Goal: Information Seeking & Learning: Understand process/instructions

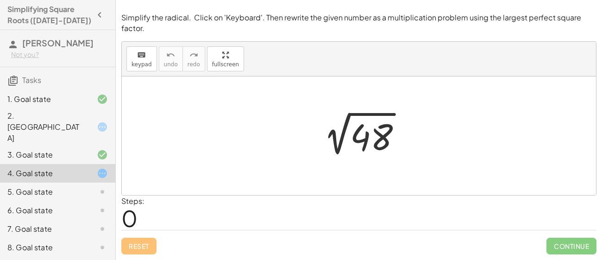
click at [368, 126] on div at bounding box center [362, 136] width 102 height 47
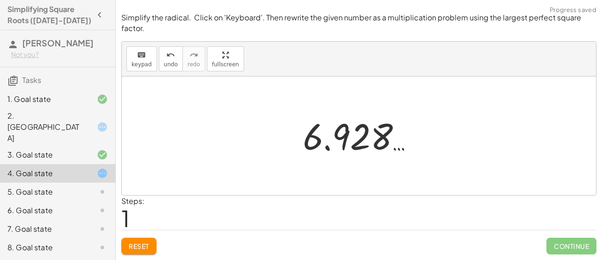
click at [144, 247] on span "Reset" at bounding box center [139, 246] width 20 height 8
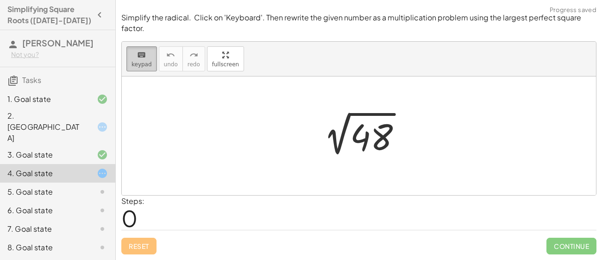
click at [132, 61] on span "keypad" at bounding box center [142, 64] width 20 height 6
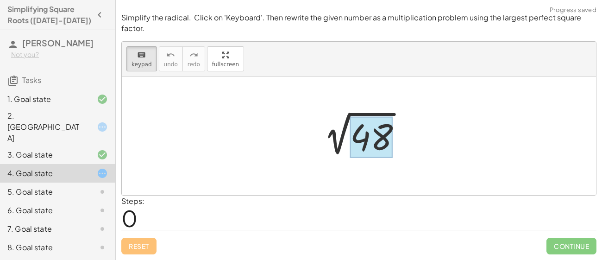
click at [361, 133] on div at bounding box center [371, 137] width 43 height 41
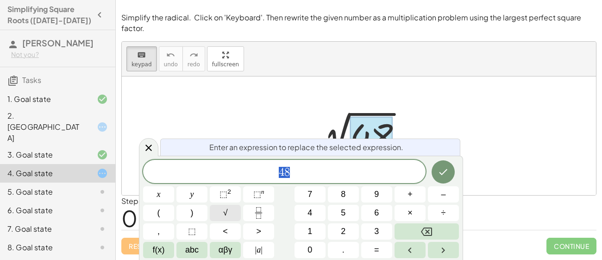
click at [229, 211] on button "√" at bounding box center [225, 213] width 31 height 16
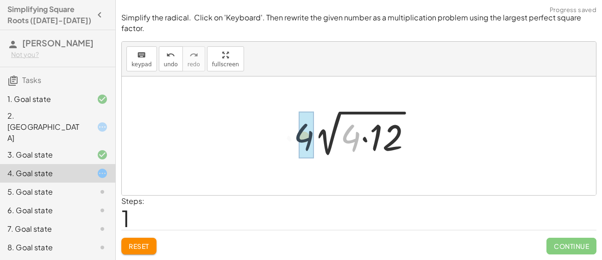
drag, startPoint x: 356, startPoint y: 134, endPoint x: 304, endPoint y: 134, distance: 52.3
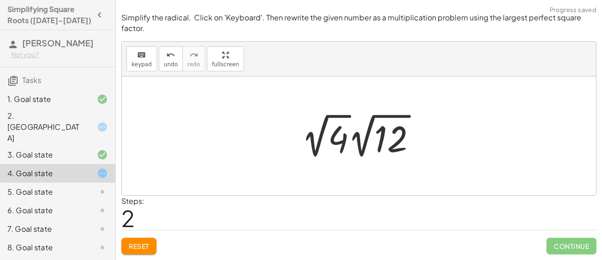
click at [321, 131] on div at bounding box center [363, 135] width 132 height 51
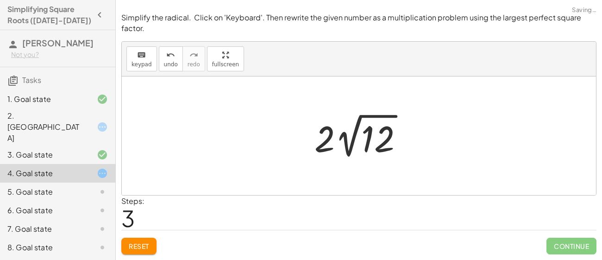
click at [338, 146] on div at bounding box center [362, 135] width 105 height 51
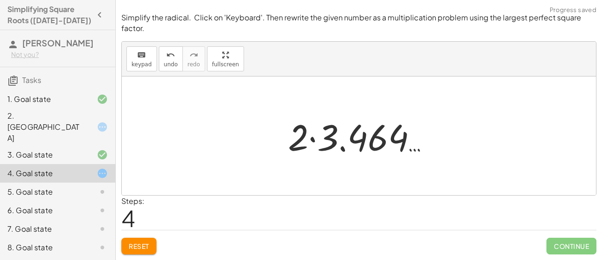
click at [299, 133] on div at bounding box center [362, 136] width 158 height 48
click at [313, 139] on div at bounding box center [362, 136] width 158 height 48
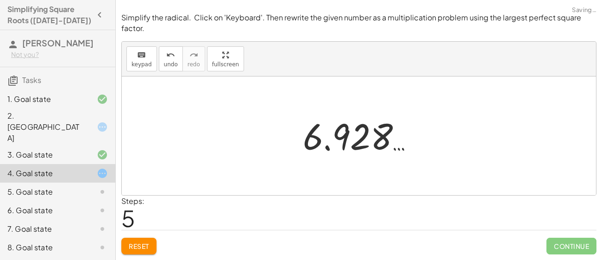
click at [350, 183] on div at bounding box center [359, 135] width 474 height 119
click at [371, 134] on div at bounding box center [362, 136] width 128 height 46
click at [371, 136] on div at bounding box center [362, 136] width 128 height 46
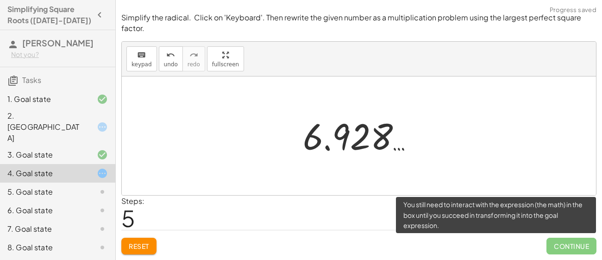
click at [575, 244] on span "Continue" at bounding box center [572, 246] width 50 height 17
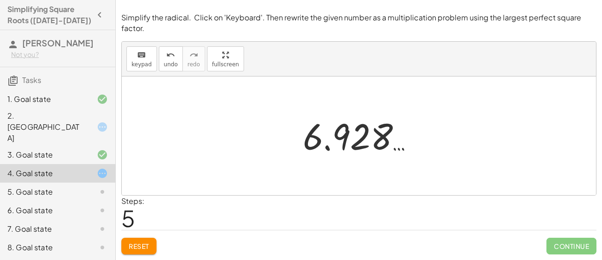
click at [314, 123] on div at bounding box center [362, 136] width 128 height 46
click at [337, 138] on div at bounding box center [362, 136] width 128 height 46
click at [145, 245] on span "Reset" at bounding box center [139, 246] width 20 height 8
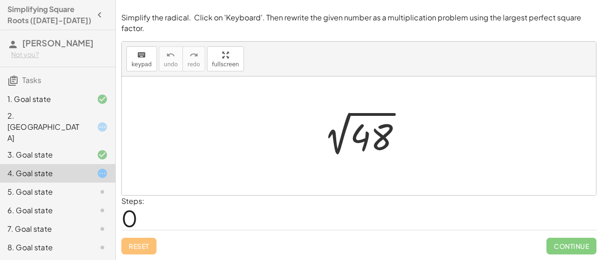
click at [361, 145] on div at bounding box center [362, 136] width 102 height 47
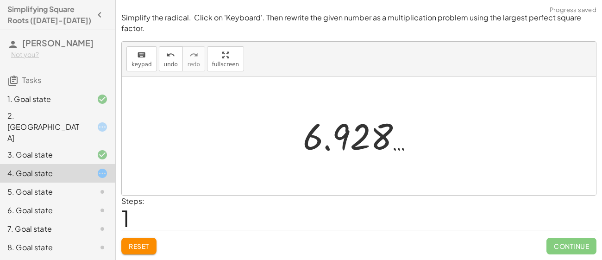
click at [140, 247] on span "Reset" at bounding box center [139, 246] width 20 height 8
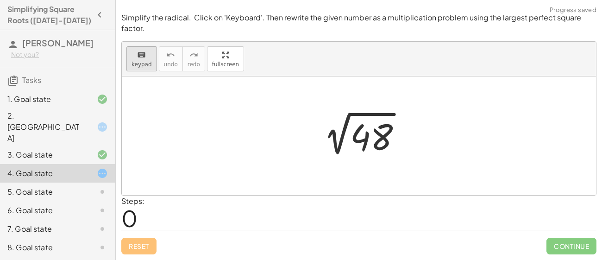
click at [140, 64] on span "keypad" at bounding box center [142, 64] width 20 height 6
click at [376, 142] on div at bounding box center [371, 137] width 43 height 41
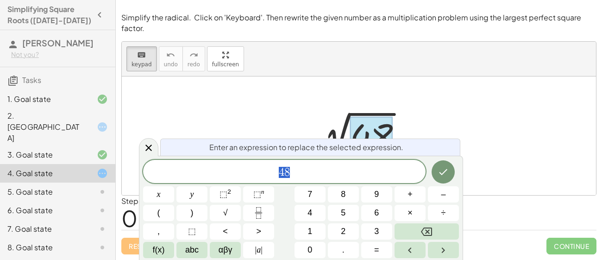
click at [338, 168] on span "4 8" at bounding box center [284, 172] width 283 height 13
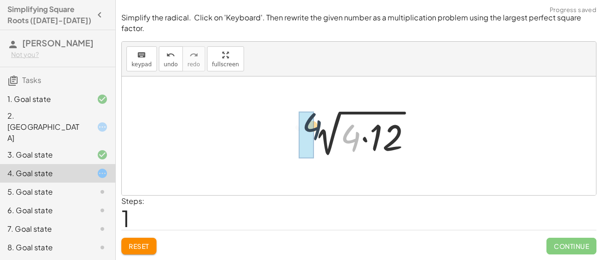
drag, startPoint x: 356, startPoint y: 145, endPoint x: 312, endPoint y: 132, distance: 45.7
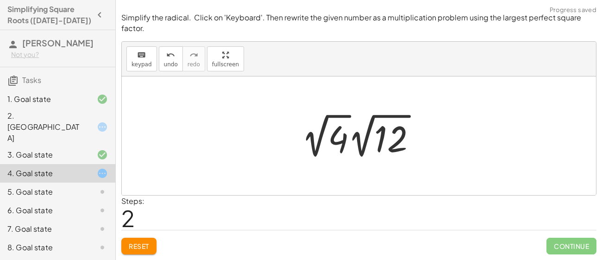
click at [326, 145] on div at bounding box center [363, 135] width 132 height 51
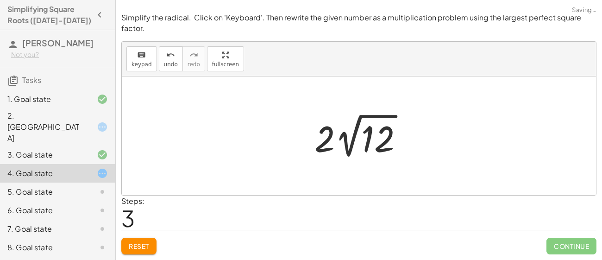
click at [362, 140] on div at bounding box center [362, 135] width 105 height 51
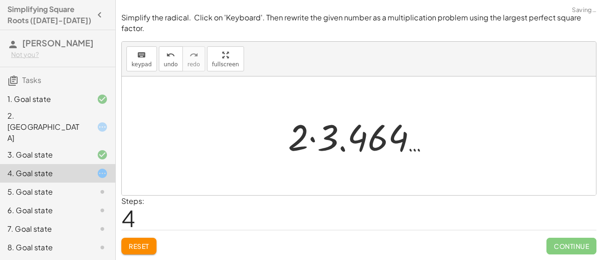
click at [296, 142] on div at bounding box center [362, 136] width 158 height 48
click at [309, 144] on div at bounding box center [362, 136] width 158 height 48
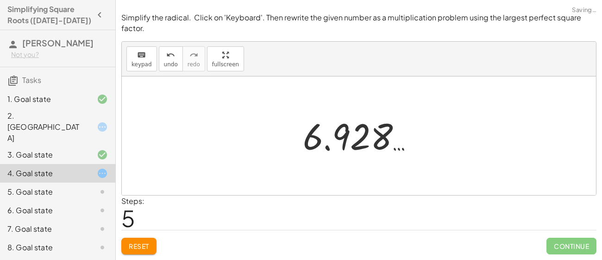
click at [322, 145] on div at bounding box center [362, 136] width 128 height 46
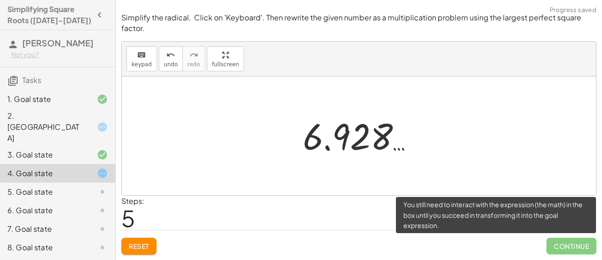
click at [575, 241] on span "Continue" at bounding box center [572, 246] width 50 height 17
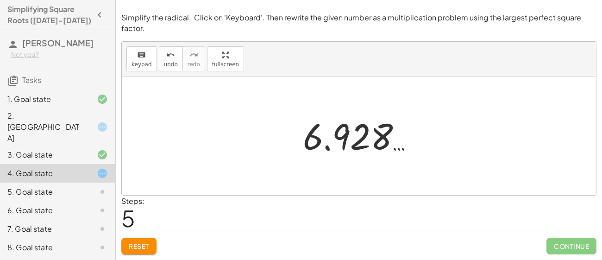
click at [348, 136] on div at bounding box center [362, 136] width 128 height 46
click at [144, 246] on span "Reset" at bounding box center [139, 246] width 20 height 8
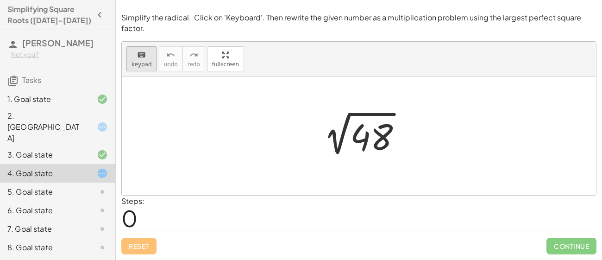
click at [142, 64] on span "keypad" at bounding box center [142, 64] width 20 height 6
click at [378, 148] on div at bounding box center [371, 137] width 43 height 41
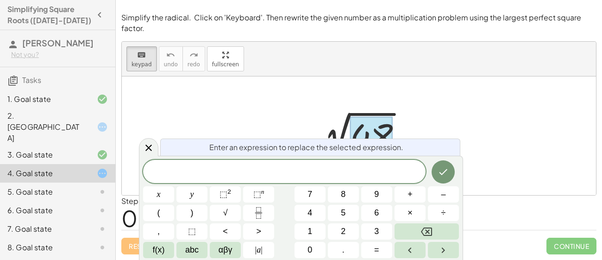
click at [502, 97] on div at bounding box center [359, 135] width 474 height 119
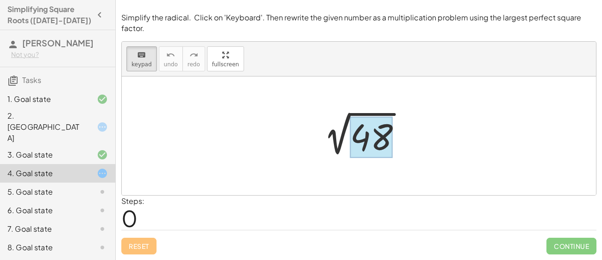
click at [367, 134] on div at bounding box center [371, 137] width 43 height 41
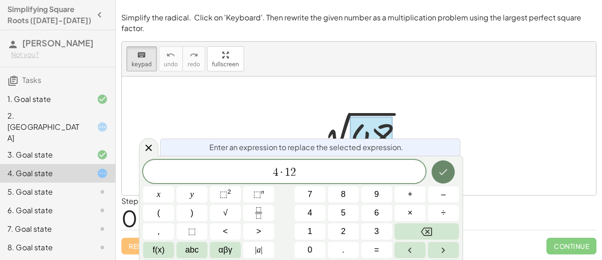
click at [439, 173] on icon "Done" at bounding box center [443, 171] width 11 height 11
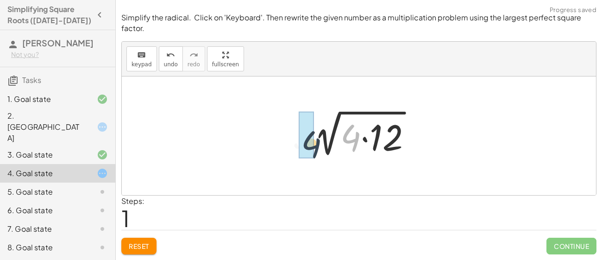
drag, startPoint x: 352, startPoint y: 132, endPoint x: 302, endPoint y: 139, distance: 51.4
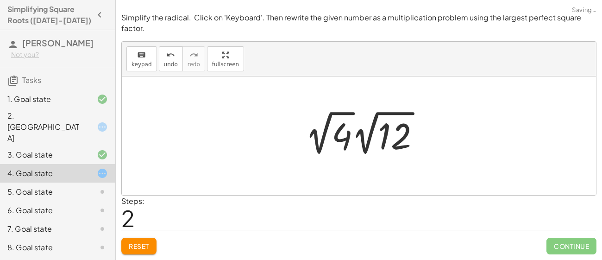
click at [320, 136] on div at bounding box center [367, 132] width 132 height 51
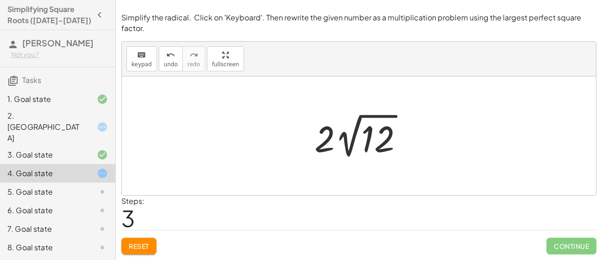
click at [359, 150] on div at bounding box center [362, 135] width 105 height 51
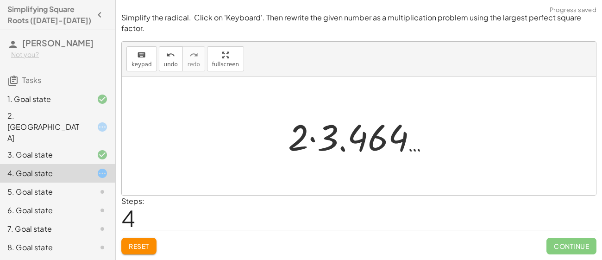
click at [313, 152] on div at bounding box center [362, 136] width 158 height 48
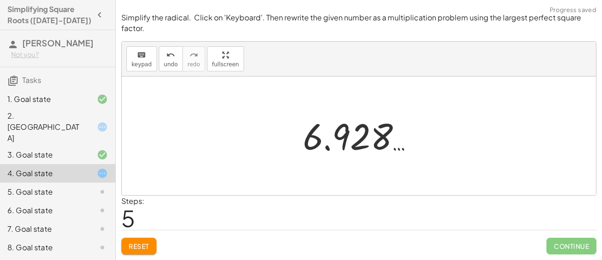
click at [137, 249] on span "Reset" at bounding box center [139, 246] width 20 height 8
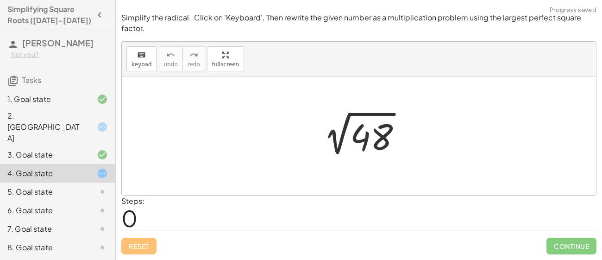
click at [382, 133] on div at bounding box center [362, 136] width 102 height 47
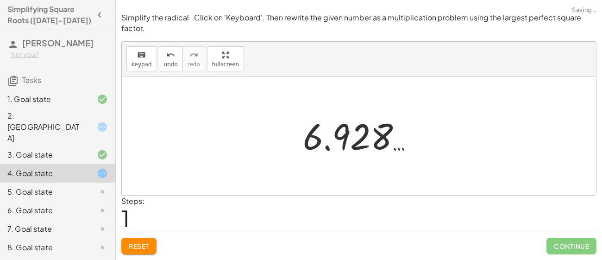
click at [141, 245] on span "Reset" at bounding box center [139, 246] width 20 height 8
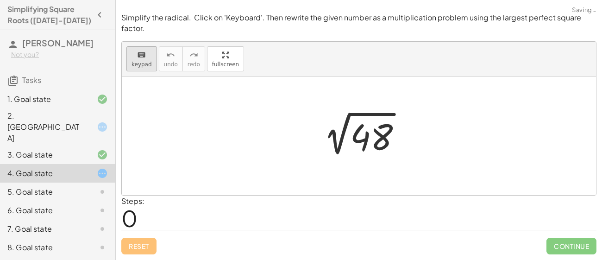
click at [149, 57] on div "keyboard" at bounding box center [142, 54] width 20 height 11
click at [380, 142] on div at bounding box center [371, 137] width 43 height 41
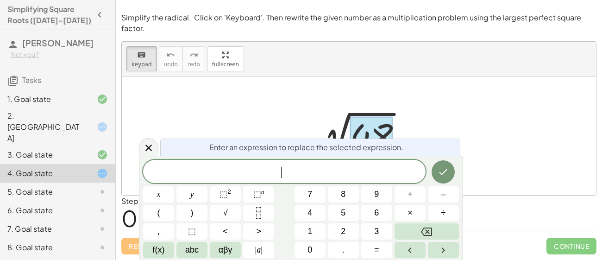
click at [282, 108] on div at bounding box center [359, 135] width 474 height 119
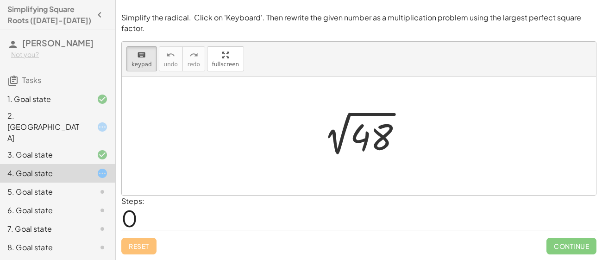
click at [334, 138] on div at bounding box center [362, 136] width 102 height 47
click at [362, 139] on div at bounding box center [371, 137] width 43 height 41
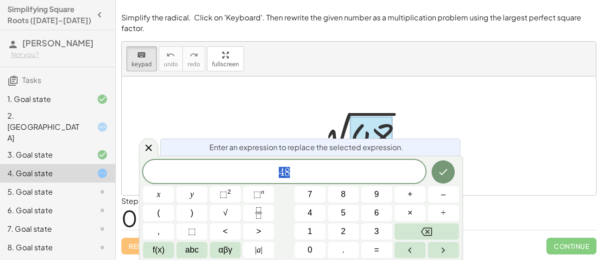
click at [362, 139] on div "Enter an expression to replace the selected expression." at bounding box center [310, 146] width 300 height 17
click at [345, 123] on div at bounding box center [362, 136] width 102 height 47
click at [321, 169] on span "4 8 ​" at bounding box center [284, 172] width 283 height 13
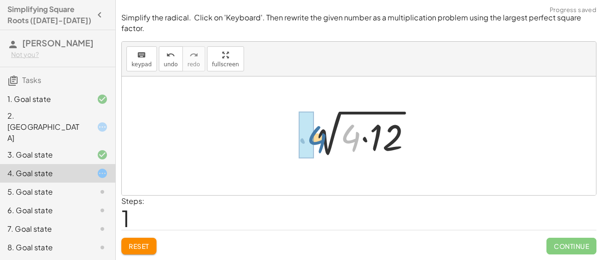
drag, startPoint x: 353, startPoint y: 129, endPoint x: 316, endPoint y: 131, distance: 37.1
click at [316, 131] on div at bounding box center [363, 136] width 122 height 48
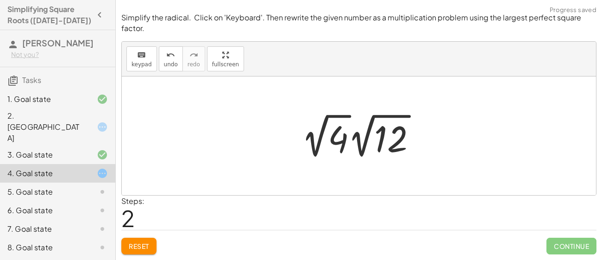
click at [321, 132] on div at bounding box center [363, 135] width 132 height 51
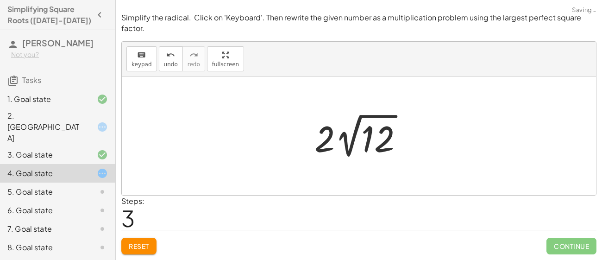
click at [367, 138] on div at bounding box center [362, 135] width 105 height 51
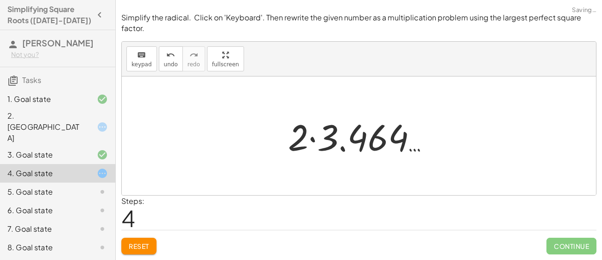
click at [312, 137] on div at bounding box center [362, 136] width 158 height 48
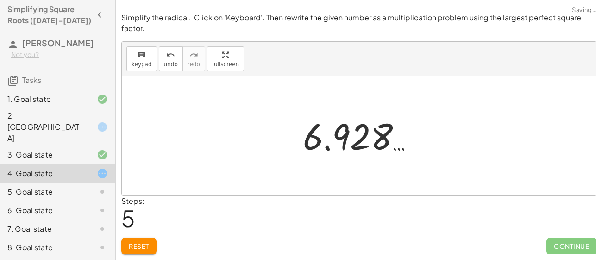
click at [151, 248] on button "Reset" at bounding box center [138, 246] width 35 height 17
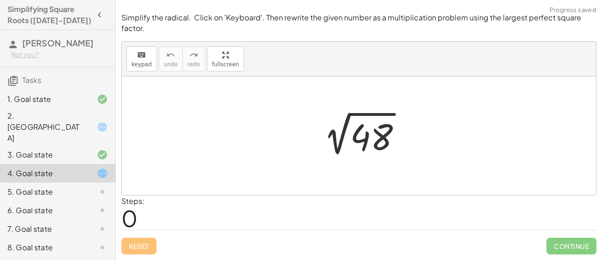
click at [342, 138] on div at bounding box center [362, 136] width 102 height 47
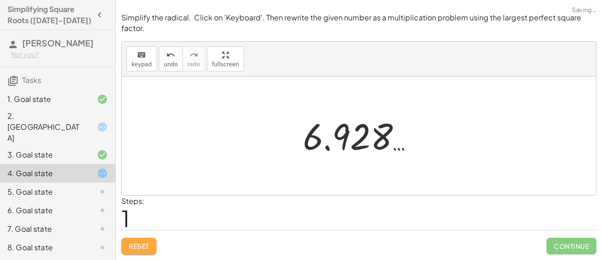
click at [133, 246] on span "Reset" at bounding box center [139, 246] width 20 height 8
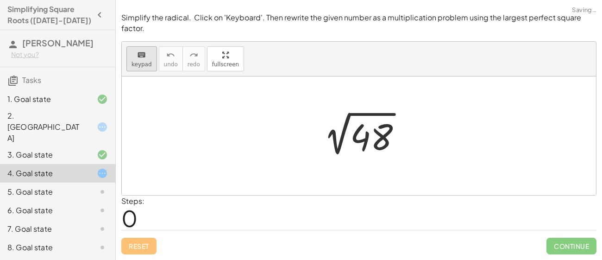
click at [143, 63] on span "keypad" at bounding box center [142, 64] width 20 height 6
click at [377, 133] on div at bounding box center [371, 137] width 43 height 41
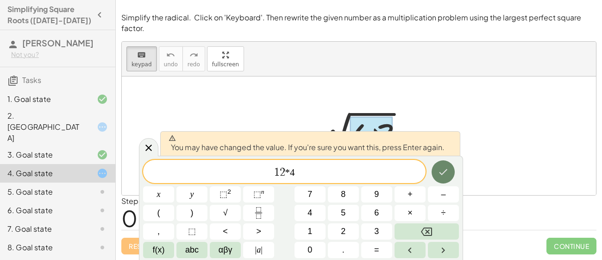
click at [447, 175] on icon "Done" at bounding box center [443, 171] width 11 height 11
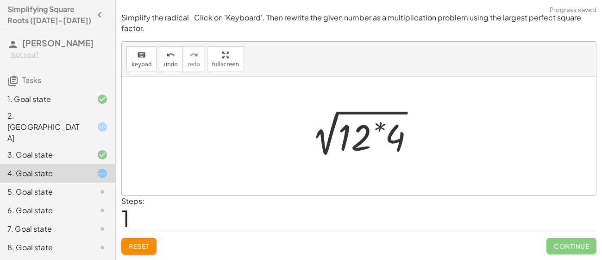
click at [392, 144] on div at bounding box center [362, 136] width 126 height 48
drag, startPoint x: 392, startPoint y: 144, endPoint x: 297, endPoint y: 140, distance: 95.0
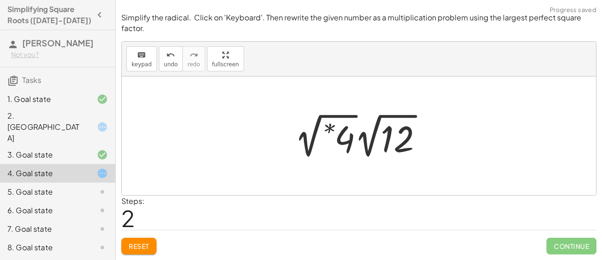
click at [328, 129] on div at bounding box center [362, 135] width 145 height 51
click at [315, 149] on div at bounding box center [362, 135] width 145 height 51
click at [308, 148] on div at bounding box center [362, 135] width 145 height 51
click at [401, 140] on div at bounding box center [362, 135] width 145 height 51
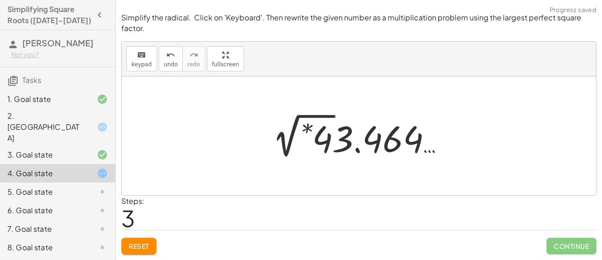
click at [317, 142] on div at bounding box center [362, 135] width 189 height 51
click at [139, 252] on button "Reset" at bounding box center [138, 246] width 35 height 17
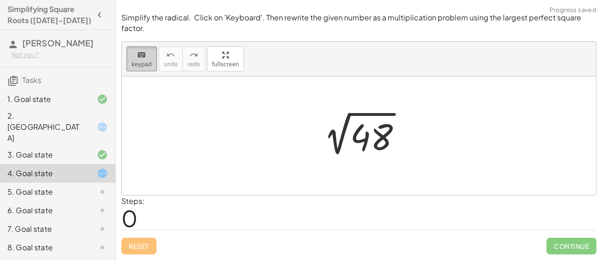
click at [134, 63] on span "keypad" at bounding box center [142, 64] width 20 height 6
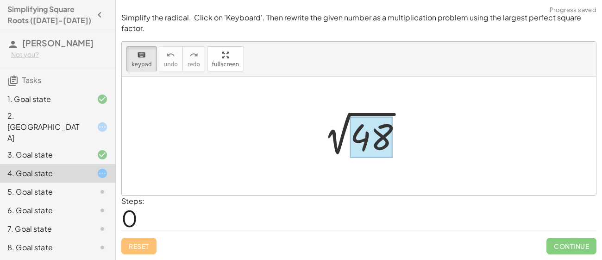
click at [377, 139] on div at bounding box center [371, 137] width 43 height 41
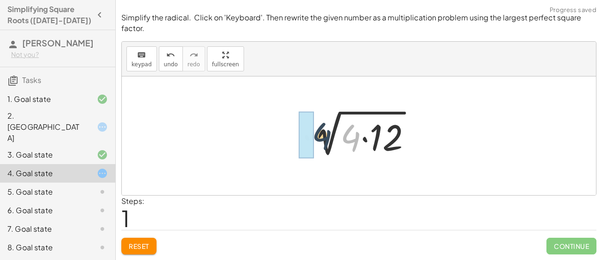
drag, startPoint x: 356, startPoint y: 137, endPoint x: 309, endPoint y: 132, distance: 47.0
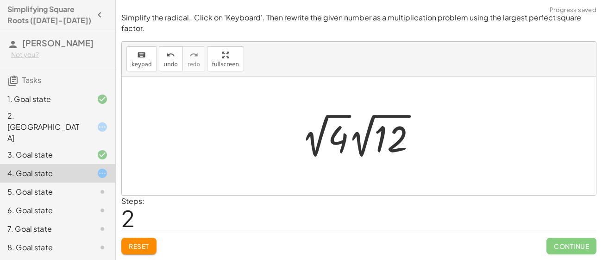
click at [314, 138] on div at bounding box center [363, 135] width 132 height 51
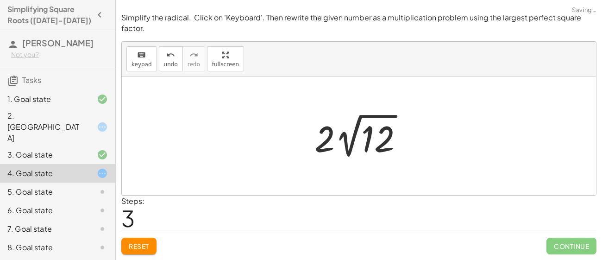
click at [331, 163] on div "2 √ 48 2 √ ( · 4 · 12 ) · 2 √ 4 · 2 √ 12 √ 12 · 2 · 2" at bounding box center [359, 136] width 117 height 56
drag, startPoint x: 352, startPoint y: 152, endPoint x: 331, endPoint y: 163, distance: 24.4
click at [331, 163] on div "2 √ 48 2 √ ( · 4 · 12 ) · 2 √ 4 · 2 √ 12 √ 12 · 2 · 2" at bounding box center [359, 136] width 117 height 56
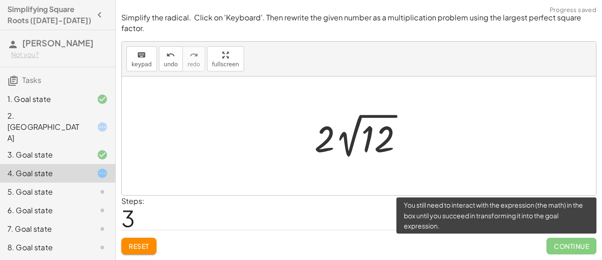
click at [560, 251] on span "Continue" at bounding box center [572, 246] width 50 height 17
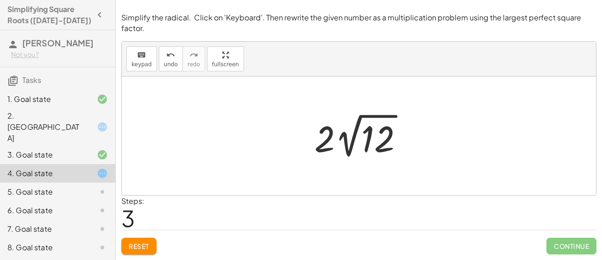
click at [95, 182] on div "3. Goal state" at bounding box center [57, 191] width 115 height 19
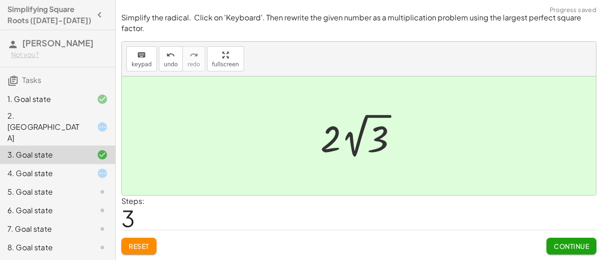
click at [370, 107] on div at bounding box center [359, 135] width 474 height 119
click at [58, 168] on div "4. Goal state" at bounding box center [44, 173] width 75 height 11
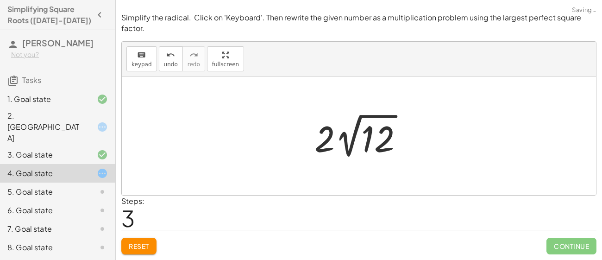
click at [341, 149] on div at bounding box center [362, 135] width 105 height 51
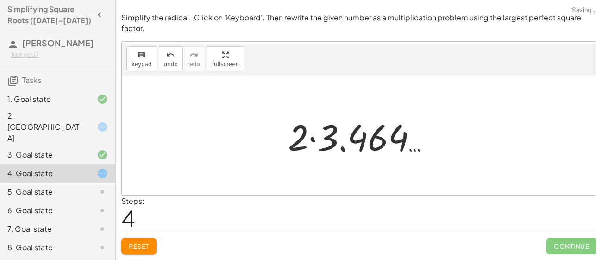
click at [386, 154] on div at bounding box center [362, 136] width 158 height 48
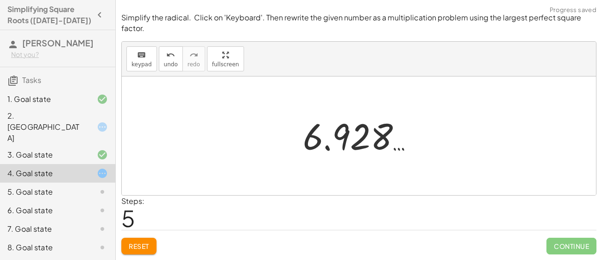
click at [149, 249] on span "Reset" at bounding box center [139, 246] width 20 height 8
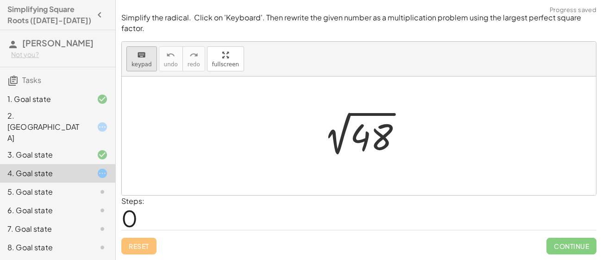
click at [142, 60] on button "keyboard keypad" at bounding box center [141, 58] width 31 height 25
click at [371, 146] on div at bounding box center [371, 137] width 43 height 41
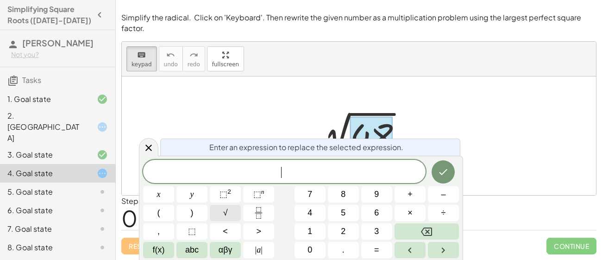
click at [225, 215] on span "√" at bounding box center [225, 213] width 5 height 13
click at [446, 166] on icon "Done" at bounding box center [443, 171] width 11 height 11
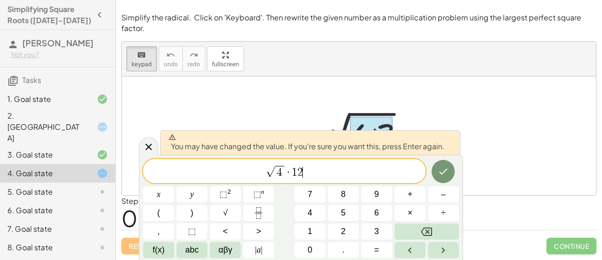
click at [174, 186] on div at bounding box center [158, 194] width 31 height 16
click at [436, 168] on button "Done" at bounding box center [443, 171] width 23 height 23
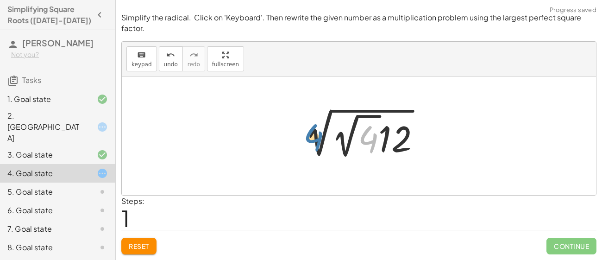
drag, startPoint x: 367, startPoint y: 139, endPoint x: 302, endPoint y: 136, distance: 65.4
click at [302, 136] on div at bounding box center [362, 135] width 139 height 51
drag, startPoint x: 373, startPoint y: 140, endPoint x: 258, endPoint y: 135, distance: 115.4
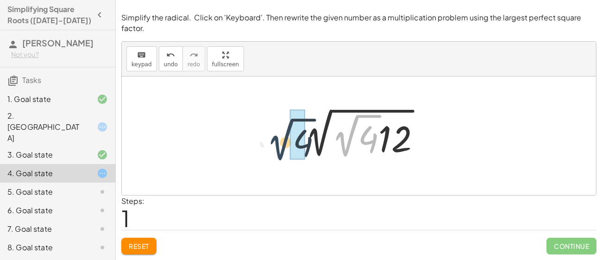
drag, startPoint x: 345, startPoint y: 141, endPoint x: 275, endPoint y: 145, distance: 70.0
click at [275, 145] on div "2 √ 48 · 2 √ 4 2 √ ( · 2 √ 4 · 12 )" at bounding box center [359, 135] width 474 height 119
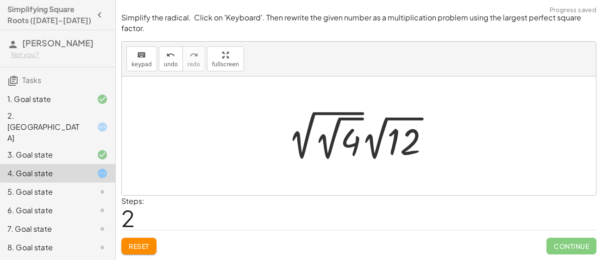
click at [311, 137] on div at bounding box center [362, 135] width 158 height 56
click at [326, 142] on div at bounding box center [362, 135] width 158 height 56
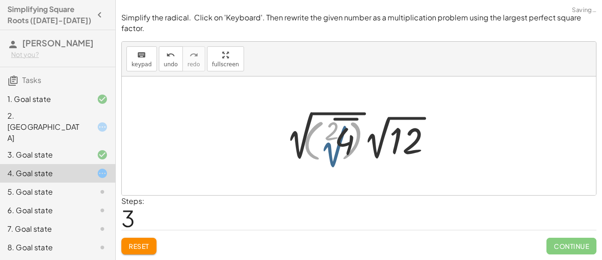
click at [311, 131] on div at bounding box center [362, 135] width 168 height 57
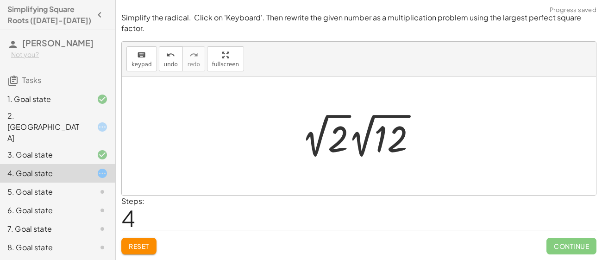
click at [314, 143] on div at bounding box center [363, 135] width 132 height 51
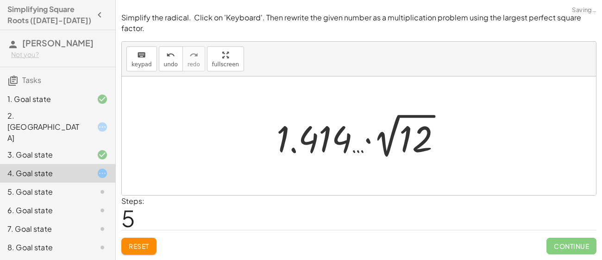
click at [394, 149] on div at bounding box center [362, 135] width 181 height 51
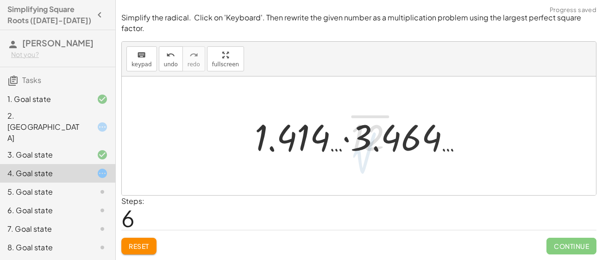
click at [367, 141] on div at bounding box center [363, 136] width 226 height 48
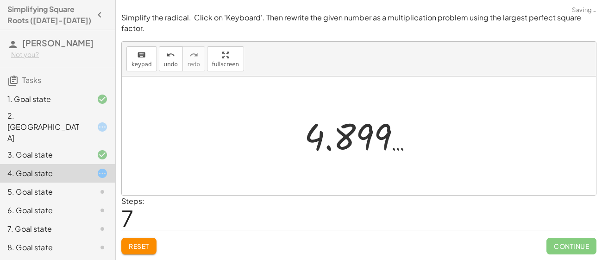
click at [344, 155] on div at bounding box center [363, 136] width 126 height 46
click at [139, 241] on button "Reset" at bounding box center [138, 246] width 35 height 17
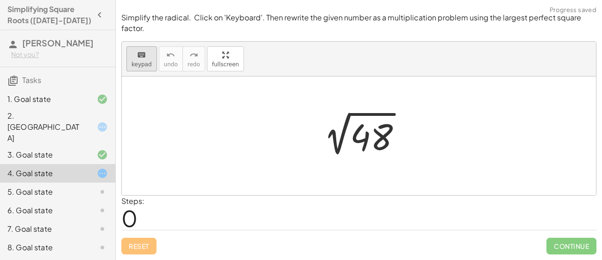
click at [133, 65] on span "keypad" at bounding box center [142, 64] width 20 height 6
click at [367, 135] on div at bounding box center [371, 137] width 43 height 41
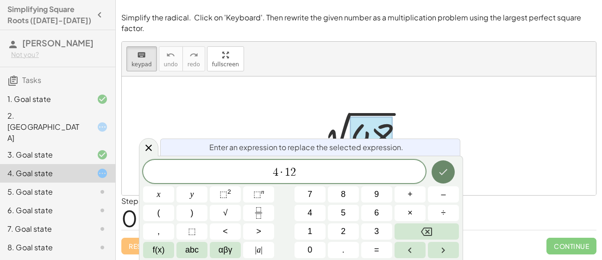
click at [450, 171] on button "Done" at bounding box center [443, 171] width 23 height 23
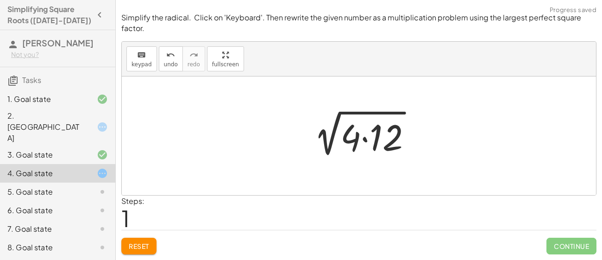
click at [352, 143] on div at bounding box center [363, 136] width 122 height 48
click at [396, 139] on div at bounding box center [363, 136] width 122 height 48
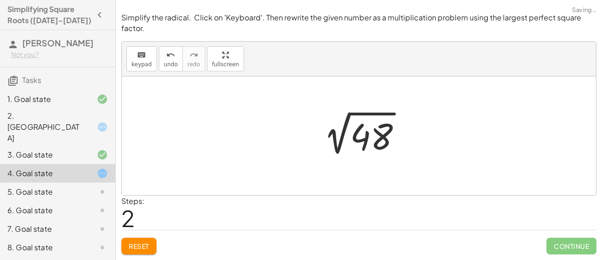
click at [367, 143] on div at bounding box center [362, 135] width 102 height 47
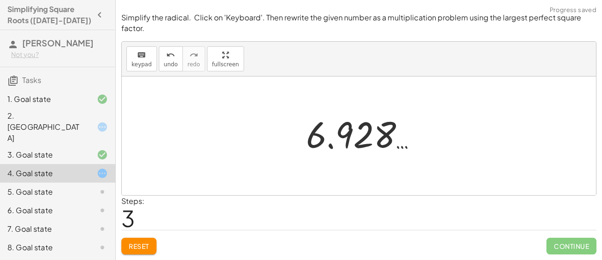
click at [367, 143] on div at bounding box center [366, 134] width 128 height 46
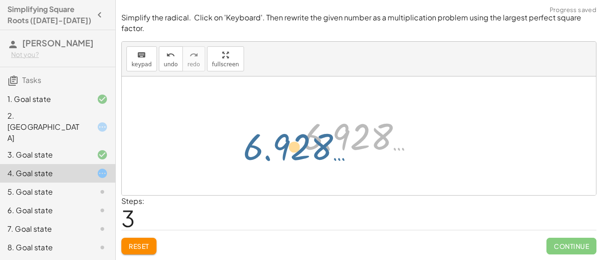
drag, startPoint x: 371, startPoint y: 143, endPoint x: 309, endPoint y: 153, distance: 62.4
click at [309, 153] on div at bounding box center [362, 136] width 128 height 46
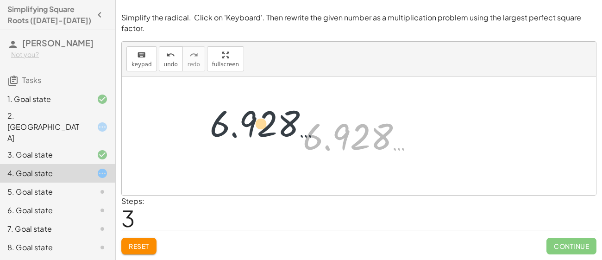
drag, startPoint x: 267, startPoint y: 136, endPoint x: 257, endPoint y: 134, distance: 10.4
click at [257, 134] on div "2 √ 48 2 √ ( · 4 · 12 ) 2 √ 48 6.928 … 6.928 …" at bounding box center [359, 135] width 474 height 119
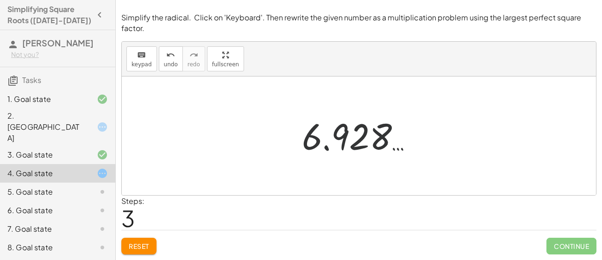
click at [362, 137] on div at bounding box center [362, 136] width 128 height 46
click at [148, 241] on button "Reset" at bounding box center [138, 246] width 35 height 17
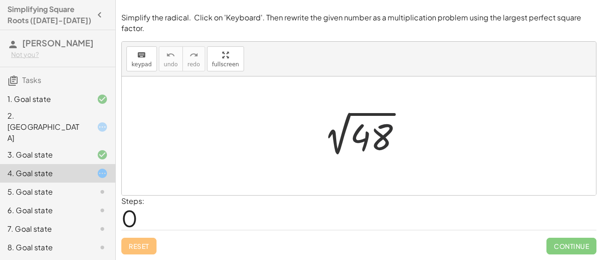
click at [372, 133] on div at bounding box center [362, 136] width 102 height 47
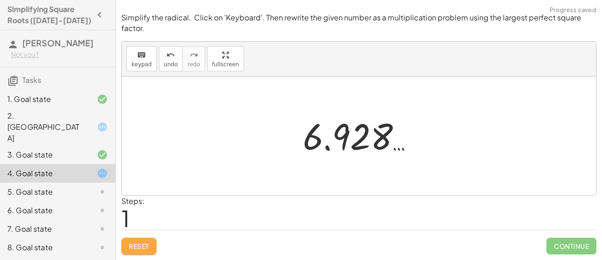
click at [139, 249] on span "Reset" at bounding box center [139, 246] width 20 height 8
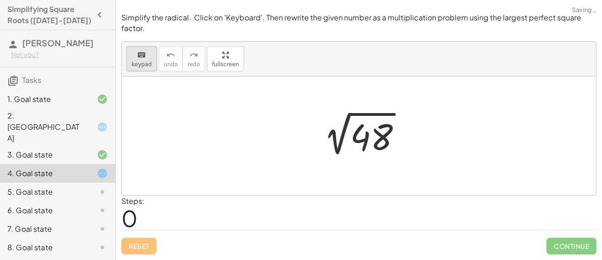
click at [137, 59] on icon "keyboard" at bounding box center [141, 55] width 9 height 11
click at [356, 133] on div at bounding box center [371, 137] width 43 height 41
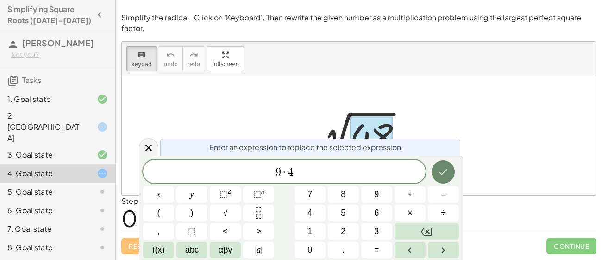
click at [447, 176] on icon "Done" at bounding box center [443, 171] width 11 height 11
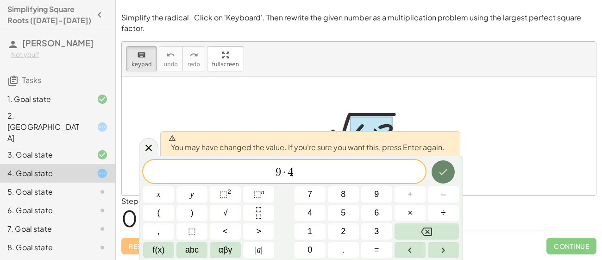
click at [445, 176] on icon "Done" at bounding box center [443, 171] width 11 height 11
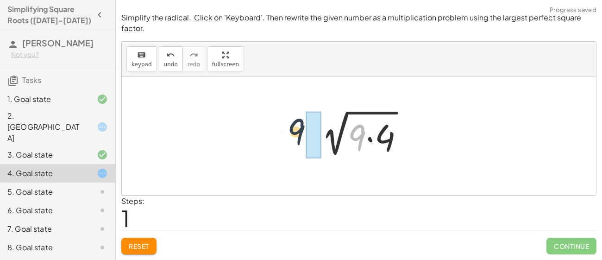
drag, startPoint x: 357, startPoint y: 142, endPoint x: 289, endPoint y: 136, distance: 68.9
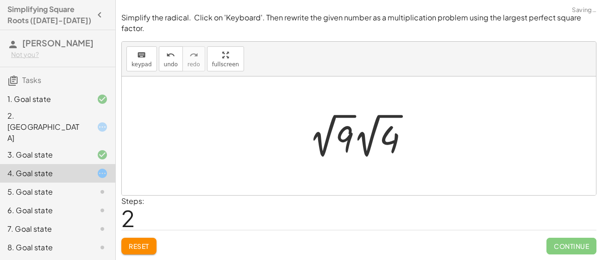
click at [317, 137] on div at bounding box center [362, 135] width 116 height 51
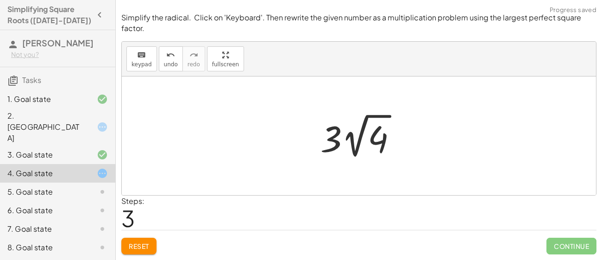
click at [427, 160] on div at bounding box center [359, 135] width 474 height 119
click at [365, 129] on div at bounding box center [362, 135] width 93 height 51
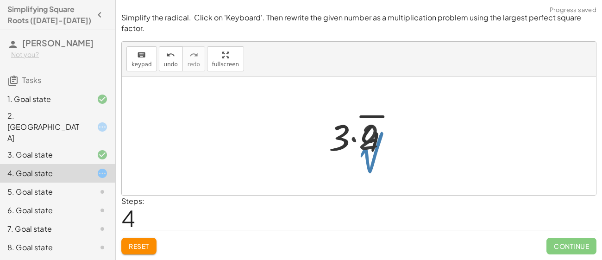
click at [361, 132] on div at bounding box center [363, 136] width 76 height 48
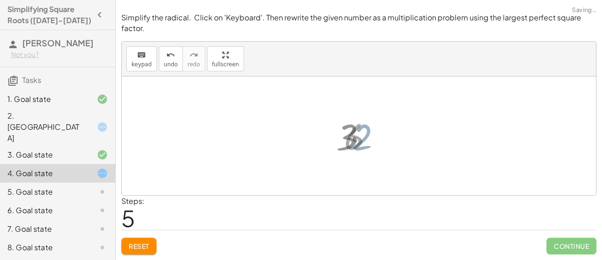
click at [363, 135] on div at bounding box center [363, 136] width 46 height 46
click at [141, 246] on span "Reset" at bounding box center [139, 246] width 20 height 8
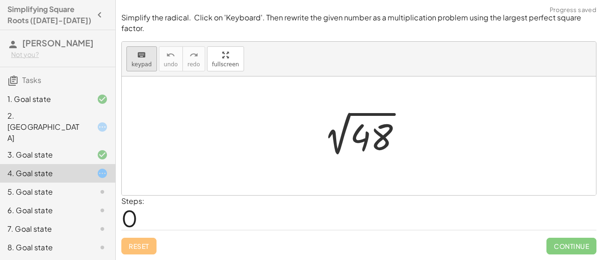
click at [143, 46] on button "keyboard keypad" at bounding box center [141, 58] width 31 height 25
click at [381, 135] on div at bounding box center [371, 137] width 43 height 41
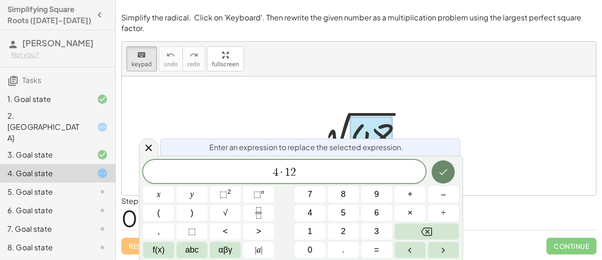
click at [451, 177] on button "Done" at bounding box center [443, 171] width 23 height 23
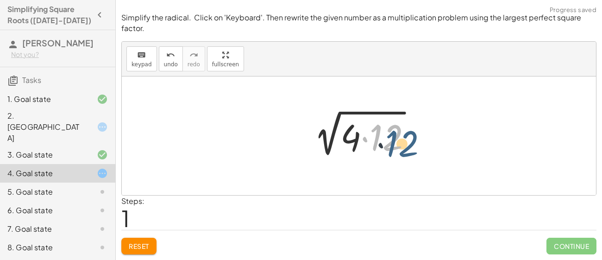
drag, startPoint x: 389, startPoint y: 130, endPoint x: 406, endPoint y: 137, distance: 18.1
click at [406, 137] on div at bounding box center [363, 136] width 122 height 48
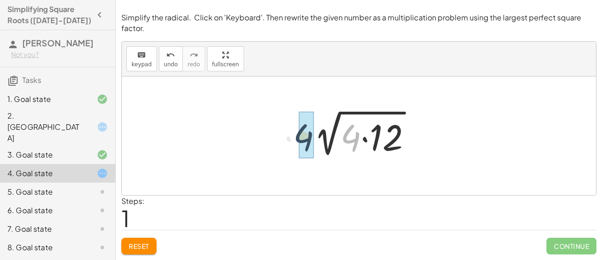
drag, startPoint x: 355, startPoint y: 141, endPoint x: 307, endPoint y: 140, distance: 48.2
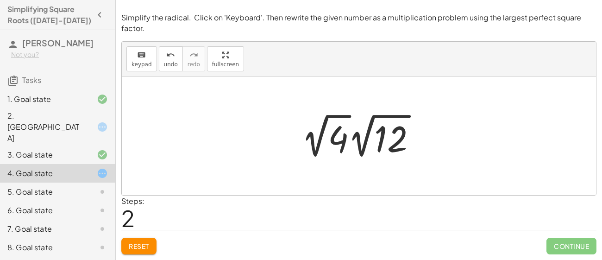
click at [367, 145] on div at bounding box center [363, 135] width 132 height 51
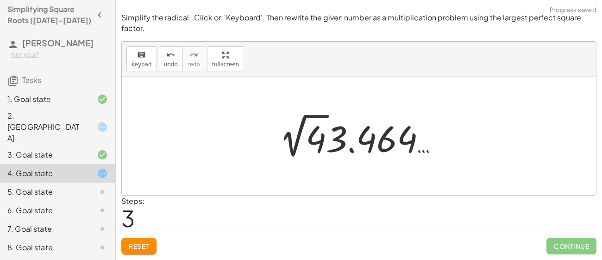
click at [300, 139] on div at bounding box center [363, 135] width 176 height 51
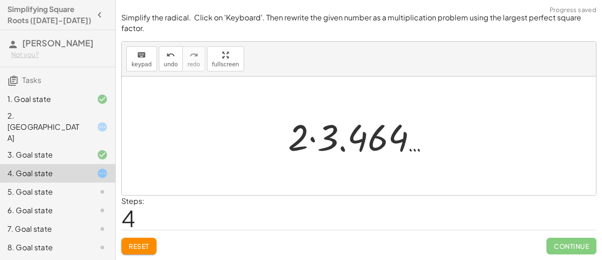
click at [327, 145] on div at bounding box center [362, 136] width 158 height 48
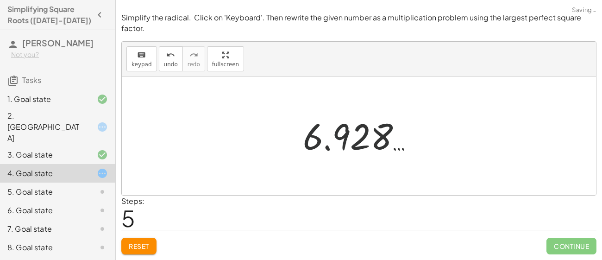
click at [327, 145] on div at bounding box center [362, 136] width 128 height 46
click at [159, 63] on button "undo undo" at bounding box center [171, 58] width 24 height 25
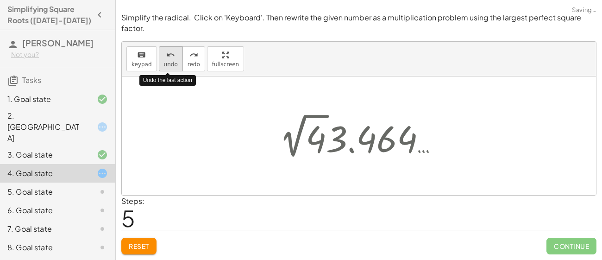
click at [159, 63] on button "undo undo" at bounding box center [171, 58] width 24 height 25
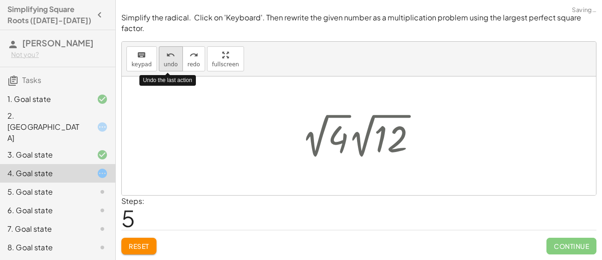
click at [159, 63] on button "undo undo" at bounding box center [171, 58] width 24 height 25
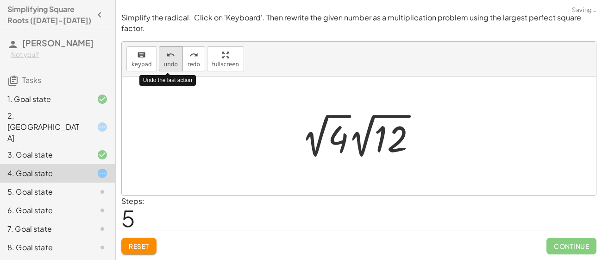
click at [159, 63] on button "undo undo" at bounding box center [171, 58] width 24 height 25
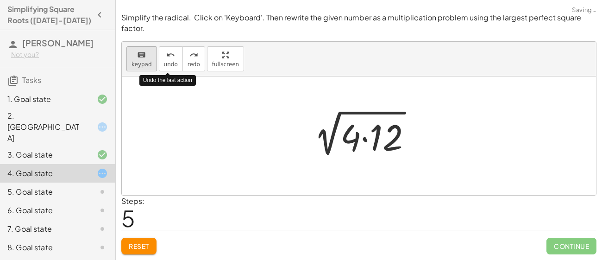
click at [144, 58] on icon "keyboard" at bounding box center [141, 55] width 9 height 11
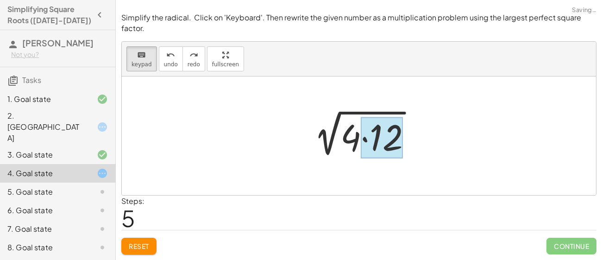
click at [369, 138] on div at bounding box center [382, 137] width 42 height 41
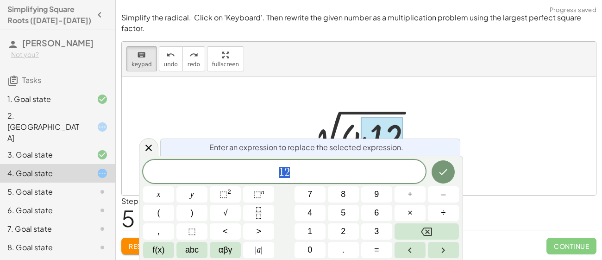
click at [342, 116] on div at bounding box center [363, 136] width 122 height 48
click at [329, 166] on span "1 2" at bounding box center [284, 172] width 283 height 13
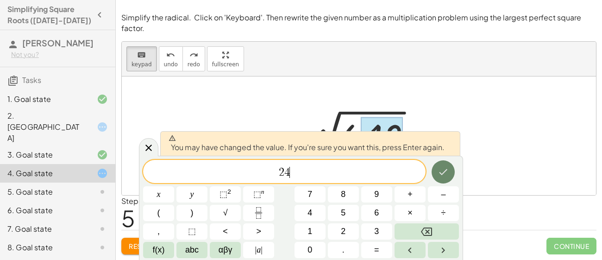
click at [435, 176] on button "Done" at bounding box center [443, 171] width 23 height 23
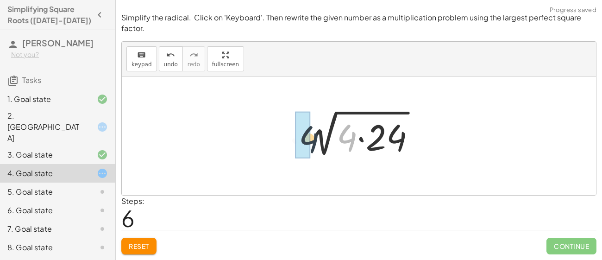
drag, startPoint x: 349, startPoint y: 137, endPoint x: 304, endPoint y: 137, distance: 44.9
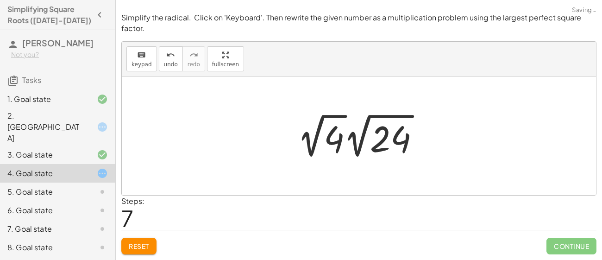
click at [363, 137] on div at bounding box center [362, 135] width 139 height 51
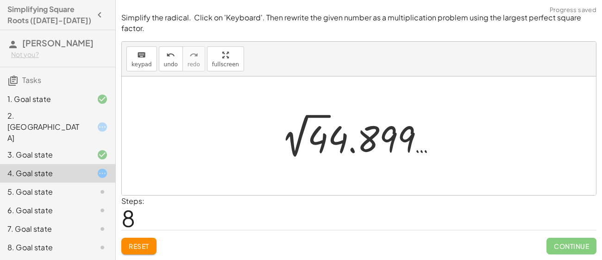
click at [300, 138] on div at bounding box center [363, 135] width 172 height 51
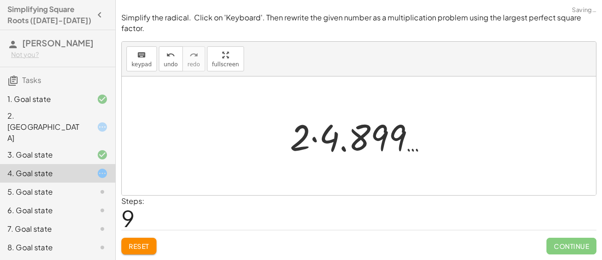
click at [147, 248] on span "Reset" at bounding box center [139, 246] width 20 height 8
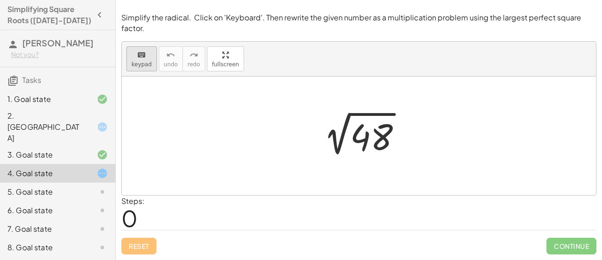
click at [135, 62] on span "keypad" at bounding box center [142, 64] width 20 height 6
click at [372, 142] on div at bounding box center [371, 137] width 43 height 41
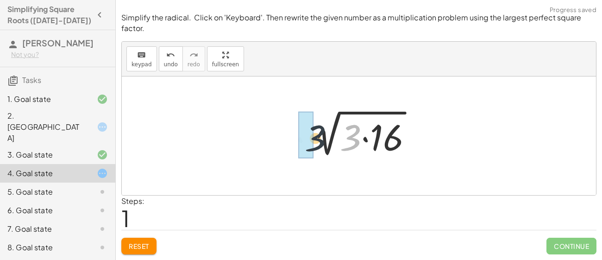
drag, startPoint x: 356, startPoint y: 139, endPoint x: 297, endPoint y: 140, distance: 58.8
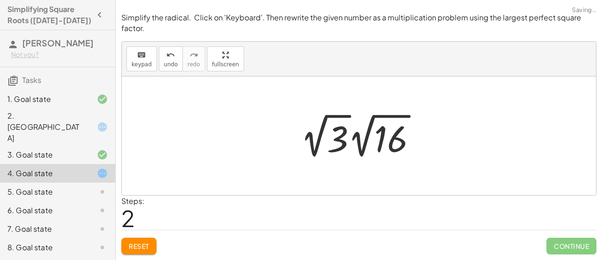
click at [324, 138] on div at bounding box center [362, 135] width 132 height 51
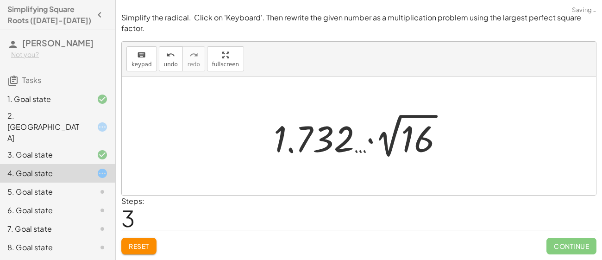
click at [383, 145] on div at bounding box center [362, 135] width 186 height 51
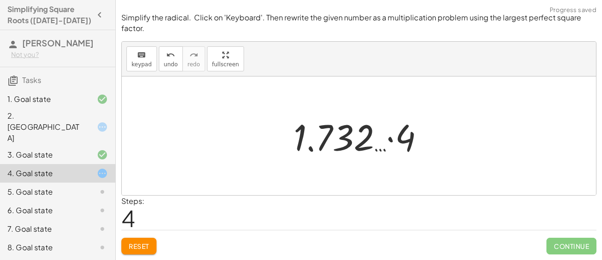
click at [149, 247] on span "Reset" at bounding box center [139, 246] width 20 height 8
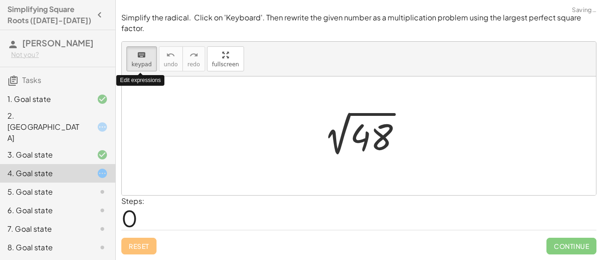
click at [365, 142] on div "keyboard keypad undo undo redo redo fullscreen Edit expressions 2 √ 48 ×" at bounding box center [359, 118] width 474 height 153
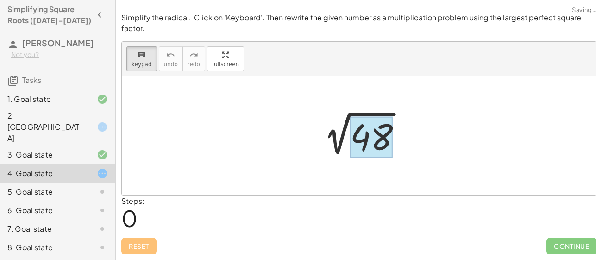
click at [365, 142] on div at bounding box center [371, 137] width 43 height 41
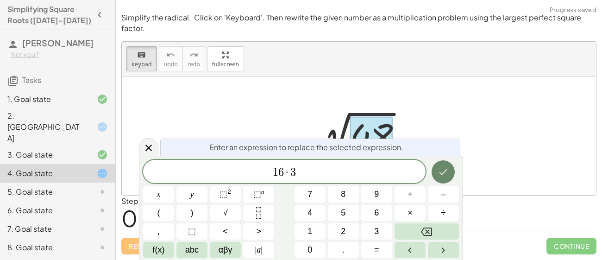
click at [446, 176] on icon "Done" at bounding box center [443, 171] width 11 height 11
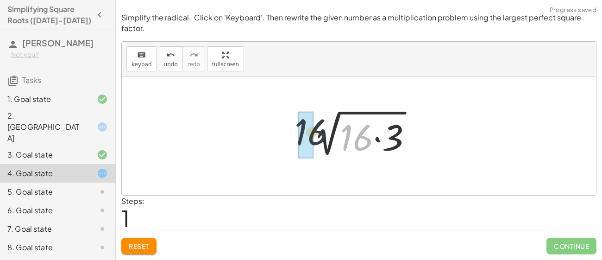
drag, startPoint x: 351, startPoint y: 138, endPoint x: 288, endPoint y: 131, distance: 63.4
click at [288, 131] on div "2 √ 48 · 16 2 √ ( · 16 · 3 )" at bounding box center [359, 135] width 474 height 119
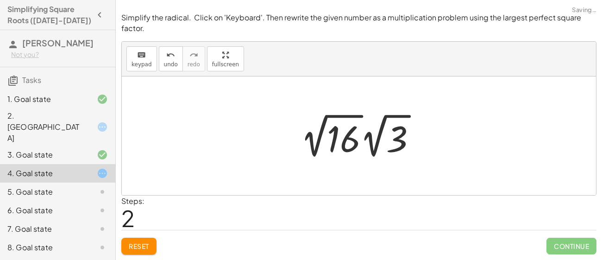
click at [321, 138] on div at bounding box center [362, 135] width 132 height 51
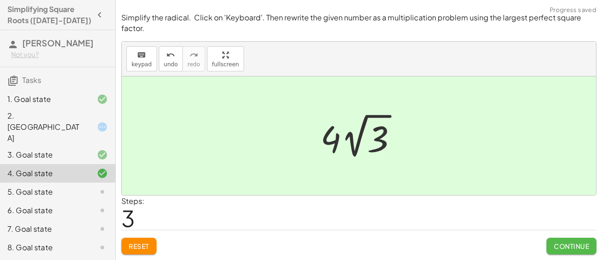
click at [585, 244] on span "Continue" at bounding box center [571, 246] width 35 height 8
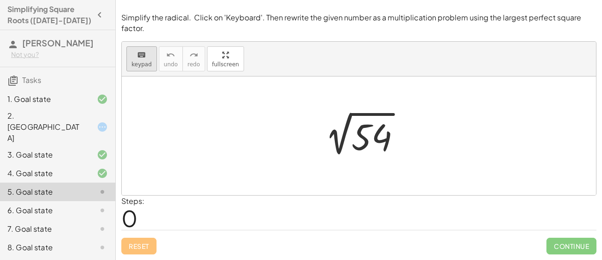
click at [141, 59] on icon "keyboard" at bounding box center [141, 55] width 9 height 11
click at [357, 139] on div at bounding box center [372, 137] width 40 height 41
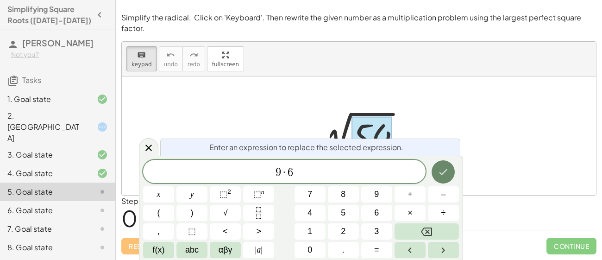
click at [445, 167] on icon "Done" at bounding box center [443, 171] width 11 height 11
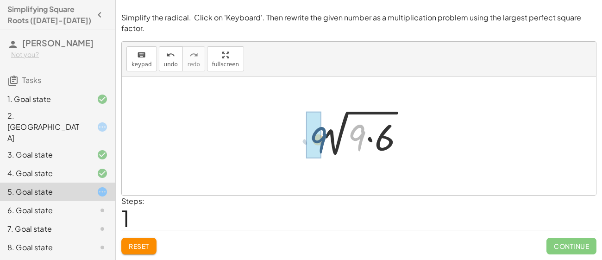
drag, startPoint x: 363, startPoint y: 141, endPoint x: 321, endPoint y: 143, distance: 41.7
click at [321, 143] on div at bounding box center [362, 136] width 107 height 48
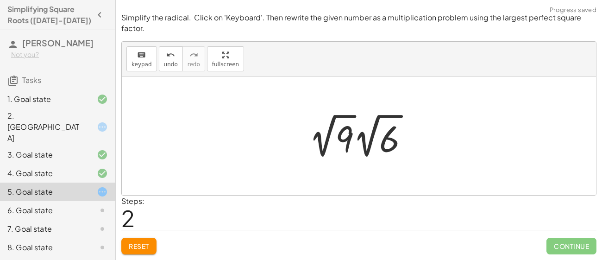
click at [314, 135] on div at bounding box center [362, 135] width 117 height 51
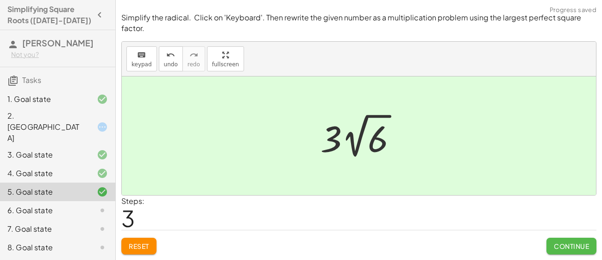
click at [574, 238] on button "Continue" at bounding box center [572, 246] width 50 height 17
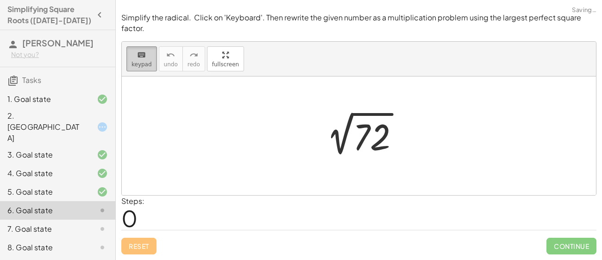
click at [138, 55] on icon "keyboard" at bounding box center [141, 55] width 9 height 11
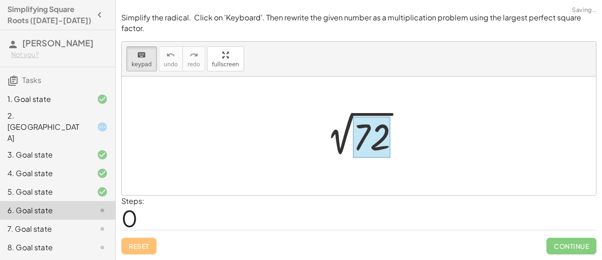
click at [359, 136] on div at bounding box center [372, 137] width 38 height 41
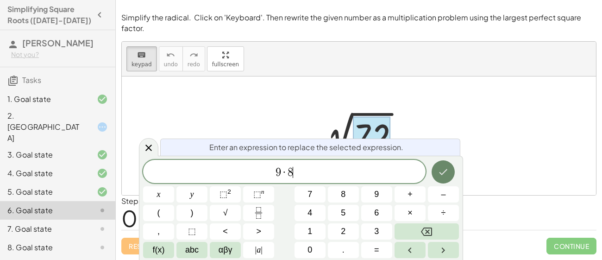
click at [443, 166] on icon "Done" at bounding box center [443, 171] width 11 height 11
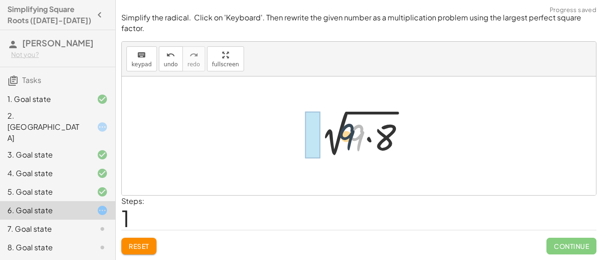
drag, startPoint x: 356, startPoint y: 139, endPoint x: 309, endPoint y: 132, distance: 47.2
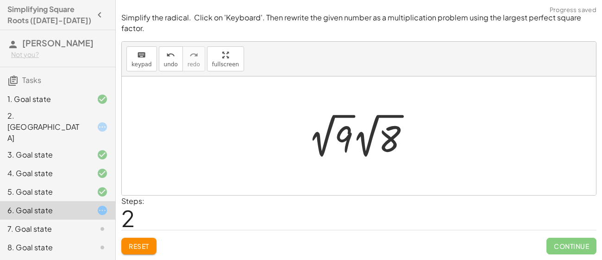
click at [327, 134] on div at bounding box center [362, 135] width 118 height 51
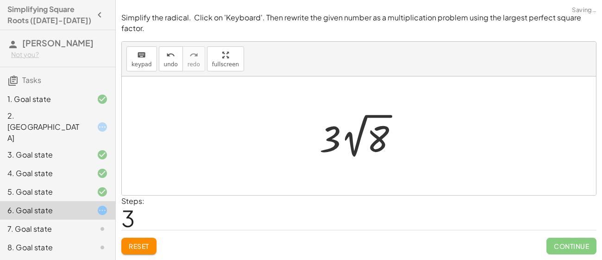
click at [381, 155] on div at bounding box center [362, 135] width 95 height 51
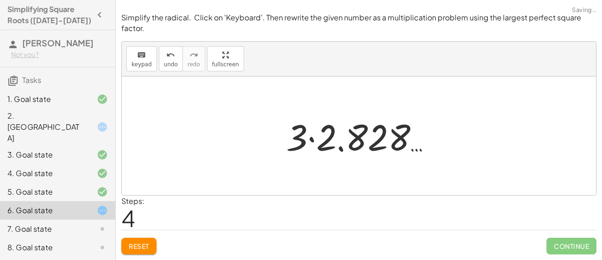
click at [338, 162] on div "2 √ 72 2 √ ( · 9 · 8 ) · 2 √ 9 · 2 √ 8 · 3 · 2 √ 8 · · 3 2.828 …" at bounding box center [358, 136] width 173 height 52
click at [327, 138] on div at bounding box center [363, 136] width 162 height 48
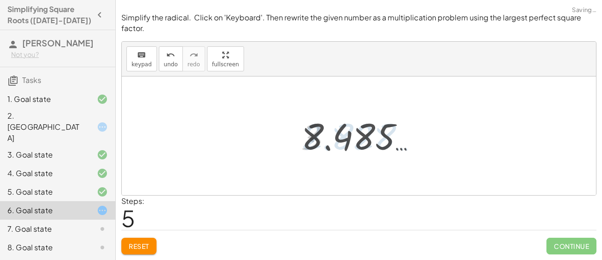
click at [327, 138] on div at bounding box center [363, 136] width 132 height 46
click at [139, 245] on span "Reset" at bounding box center [139, 246] width 20 height 8
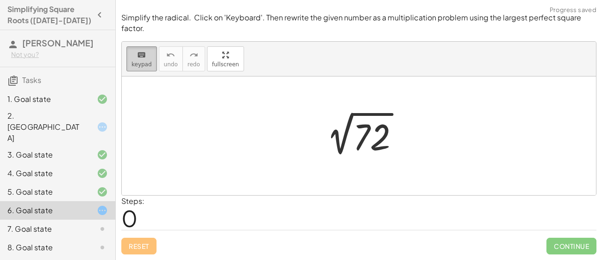
click at [140, 59] on icon "keyboard" at bounding box center [141, 55] width 9 height 11
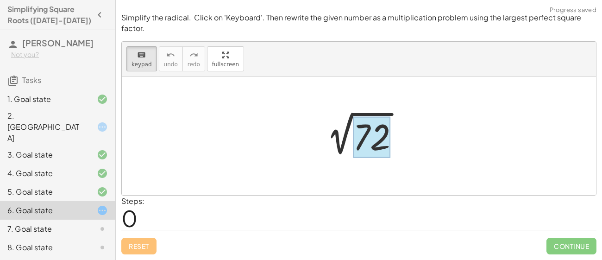
click at [364, 143] on div at bounding box center [372, 137] width 38 height 41
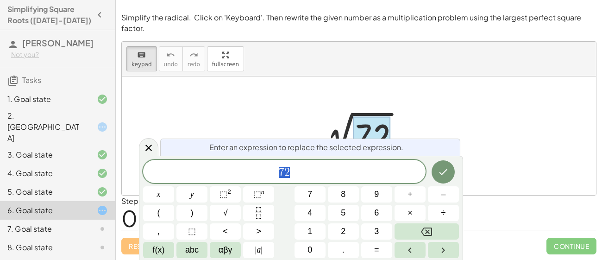
click at [364, 143] on span "Enter an expression to replace the selected expression." at bounding box center [306, 147] width 194 height 11
click at [378, 170] on span "7 2" at bounding box center [284, 172] width 283 height 13
click at [447, 172] on icon "Done" at bounding box center [443, 171] width 11 height 11
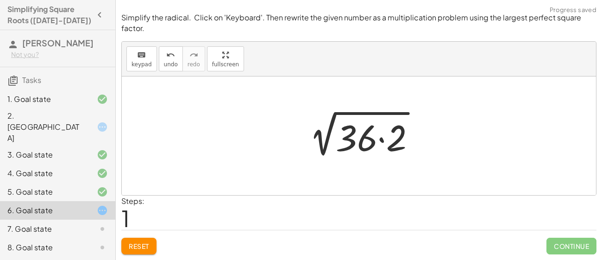
click at [350, 145] on div at bounding box center [362, 137] width 131 height 48
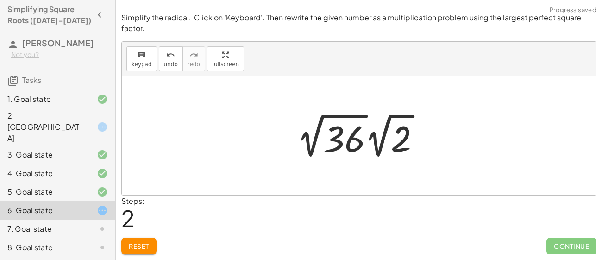
click at [310, 132] on div at bounding box center [362, 135] width 140 height 51
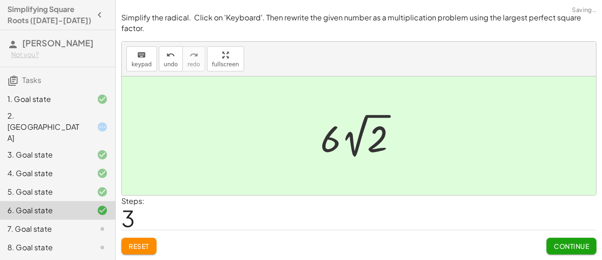
click at [585, 244] on span "Continue" at bounding box center [571, 246] width 35 height 8
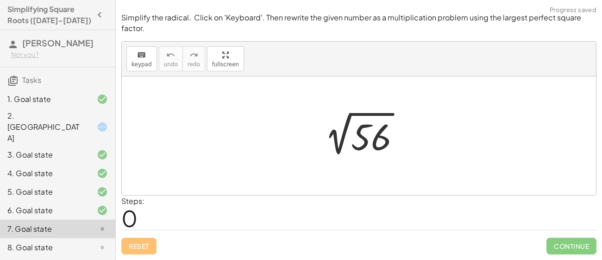
click at [350, 136] on div at bounding box center [362, 136] width 100 height 47
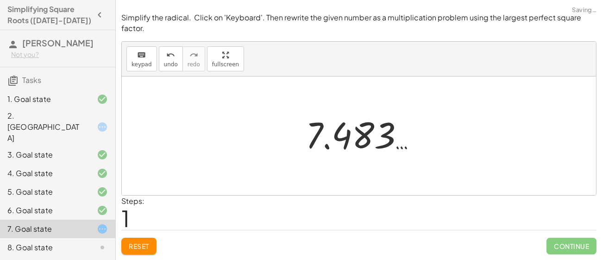
click at [0, 0] on div "Simplify the radical. Click on 'Keyboard'. Then rewrite the given number as a m…" at bounding box center [0, 0] width 0 height 0
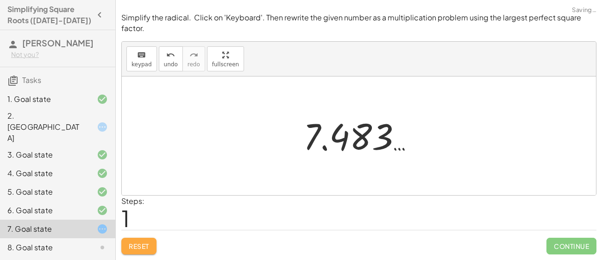
click at [141, 246] on span "Reset" at bounding box center [139, 246] width 20 height 8
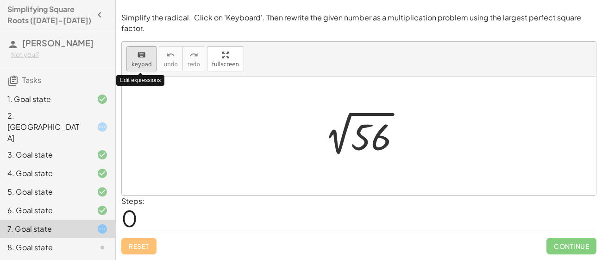
click at [142, 66] on span "keypad" at bounding box center [142, 64] width 20 height 6
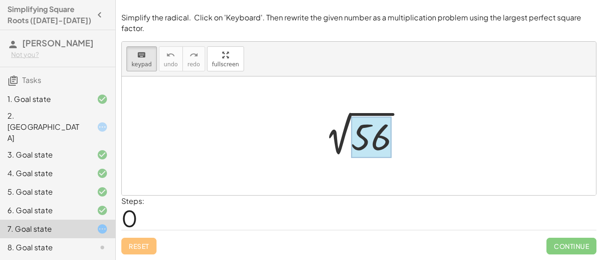
click at [382, 145] on div at bounding box center [371, 137] width 40 height 41
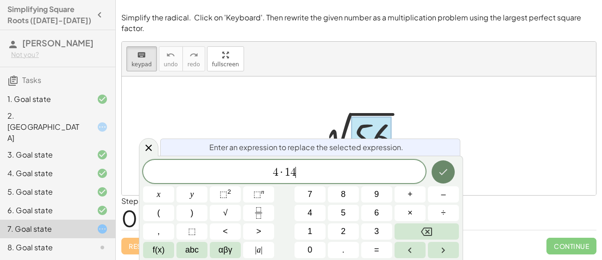
click at [449, 172] on icon "Done" at bounding box center [443, 171] width 11 height 11
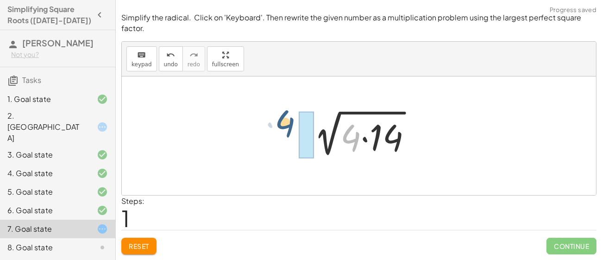
drag, startPoint x: 357, startPoint y: 146, endPoint x: 291, endPoint y: 132, distance: 67.8
click at [291, 132] on div "2 √ 56 · 4 2 √ ( · 4 · 14 )" at bounding box center [359, 135] width 474 height 119
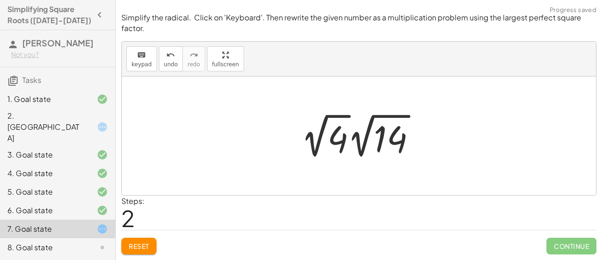
click at [342, 146] on div at bounding box center [362, 135] width 132 height 51
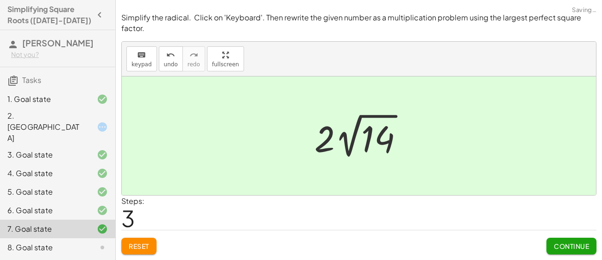
click at [568, 252] on button "Continue" at bounding box center [572, 246] width 50 height 17
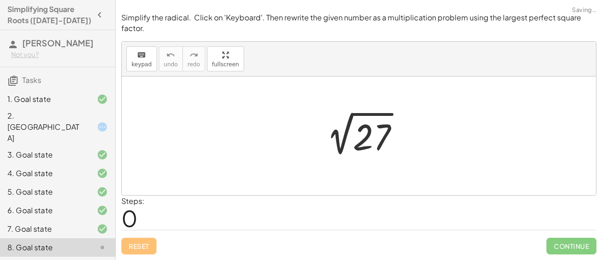
click at [179, 175] on div at bounding box center [359, 135] width 474 height 119
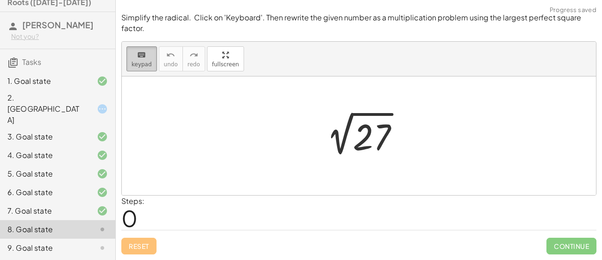
click at [134, 63] on span "keypad" at bounding box center [142, 64] width 20 height 6
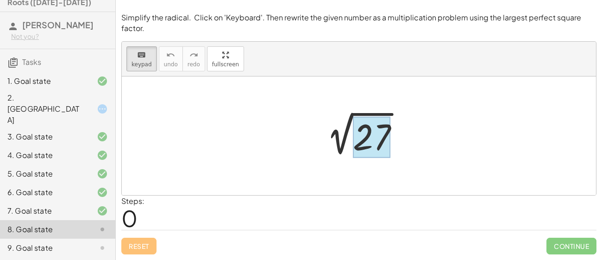
click at [373, 136] on div at bounding box center [372, 137] width 38 height 41
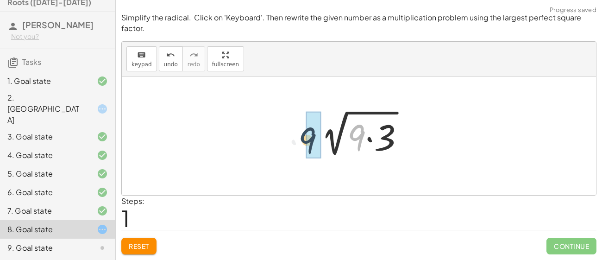
drag, startPoint x: 354, startPoint y: 139, endPoint x: 304, endPoint y: 142, distance: 49.6
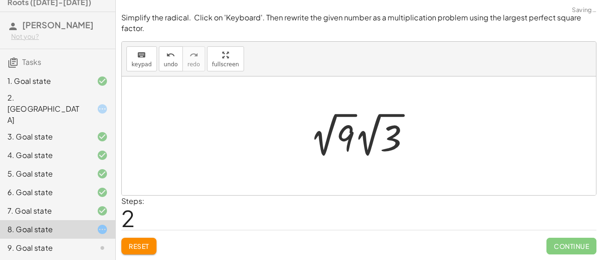
click at [326, 149] on div at bounding box center [363, 134] width 117 height 51
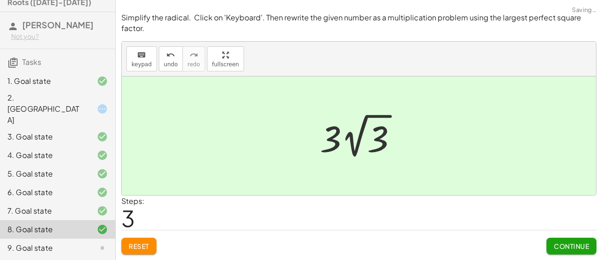
click at [578, 249] on span "Continue" at bounding box center [571, 246] width 35 height 8
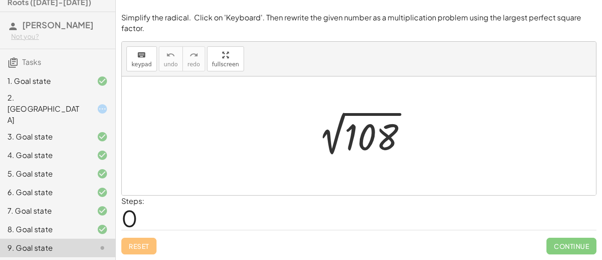
click at [370, 133] on div at bounding box center [362, 136] width 113 height 47
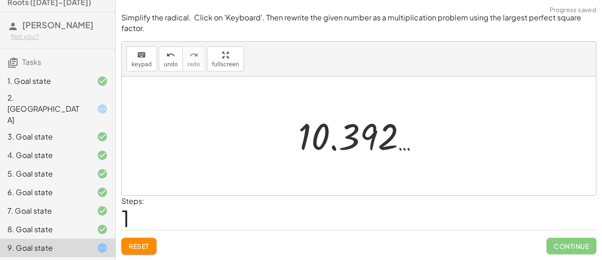
click at [140, 251] on button "Reset" at bounding box center [138, 246] width 35 height 17
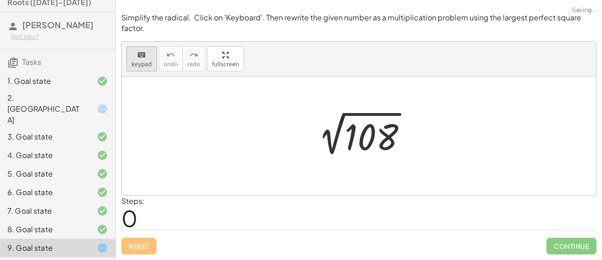
click at [145, 49] on div "keyboard" at bounding box center [142, 54] width 20 height 11
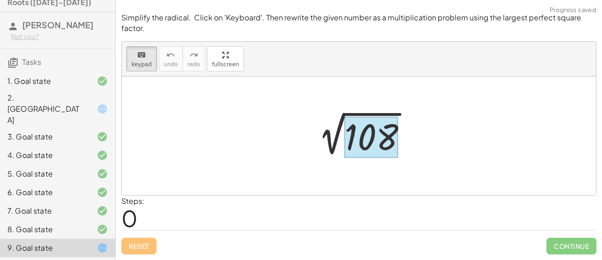
click at [373, 141] on div at bounding box center [372, 137] width 54 height 41
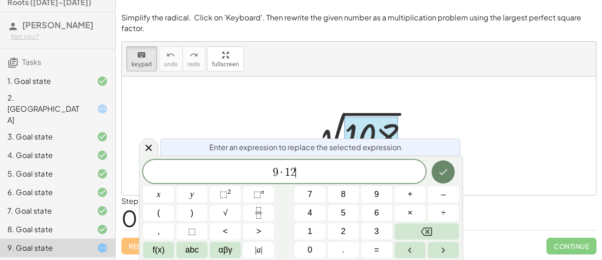
click at [443, 171] on icon "Done" at bounding box center [443, 171] width 11 height 11
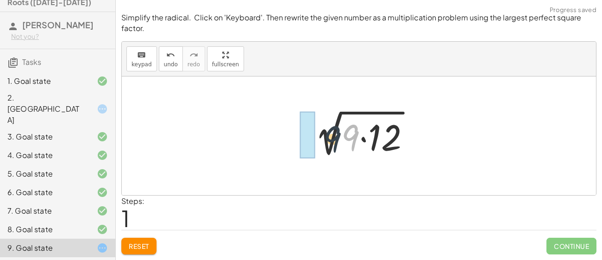
drag, startPoint x: 353, startPoint y: 140, endPoint x: 308, endPoint y: 144, distance: 46.0
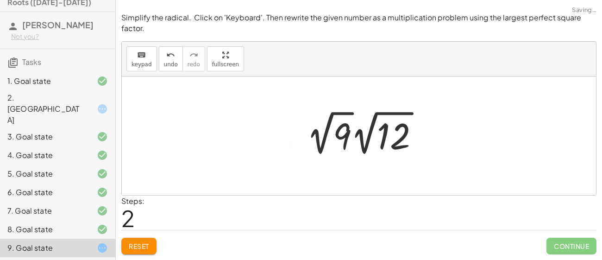
click at [343, 138] on div at bounding box center [366, 132] width 129 height 51
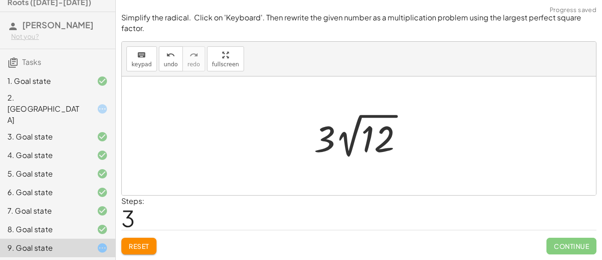
click at [388, 149] on div at bounding box center [362, 135] width 106 height 51
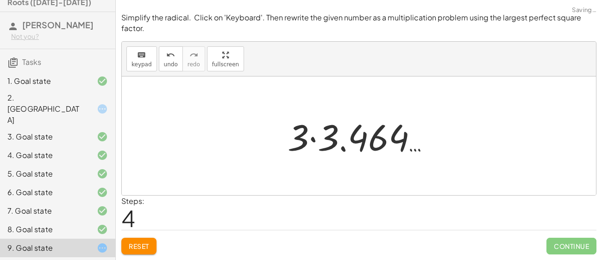
click at [139, 250] on span "Reset" at bounding box center [139, 246] width 20 height 8
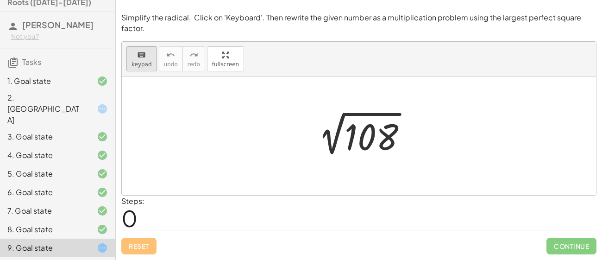
click at [144, 68] on button "keyboard keypad" at bounding box center [141, 58] width 31 height 25
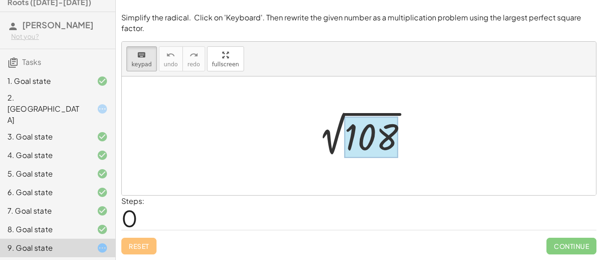
click at [367, 132] on div at bounding box center [372, 137] width 54 height 41
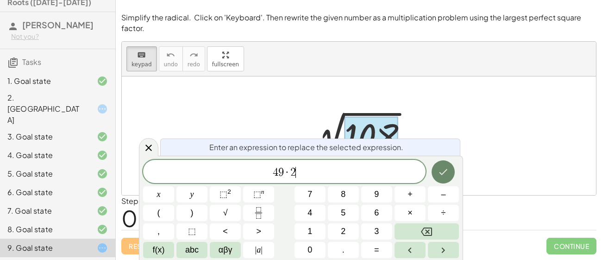
click at [446, 170] on icon "Done" at bounding box center [444, 172] width 8 height 6
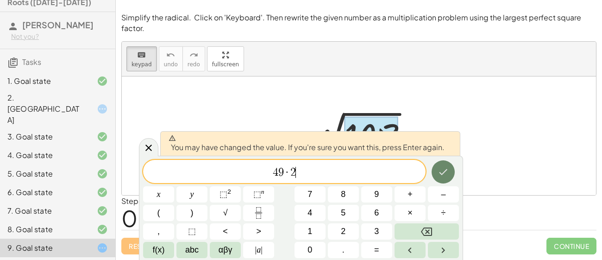
click at [445, 175] on icon "Done" at bounding box center [443, 171] width 11 height 11
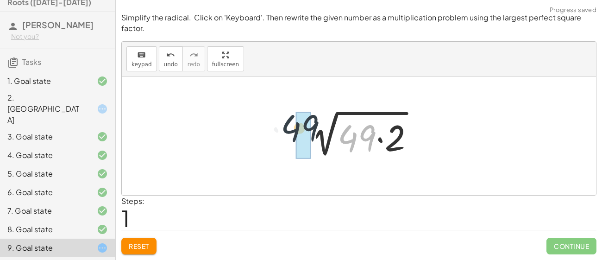
drag, startPoint x: 323, startPoint y: 130, endPoint x: 308, endPoint y: 128, distance: 15.9
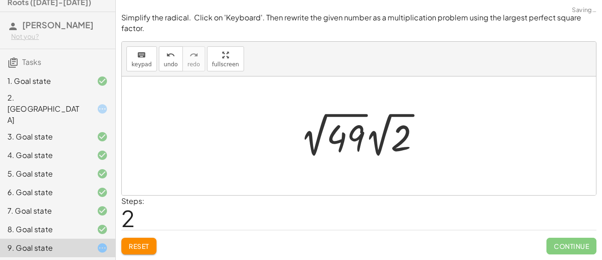
click at [346, 141] on div at bounding box center [364, 134] width 137 height 51
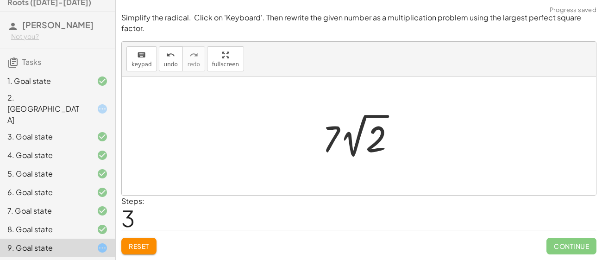
click at [151, 242] on button "Reset" at bounding box center [138, 246] width 35 height 17
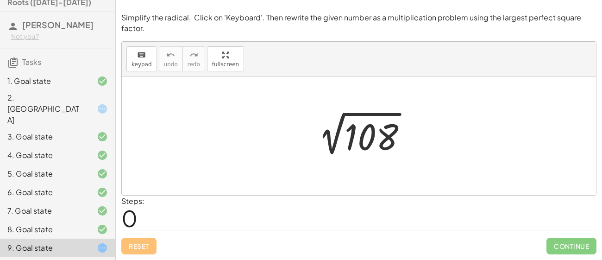
click at [370, 139] on div at bounding box center [362, 136] width 113 height 47
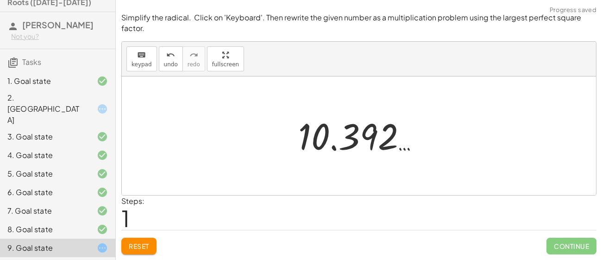
click at [144, 245] on span "Reset" at bounding box center [139, 246] width 20 height 8
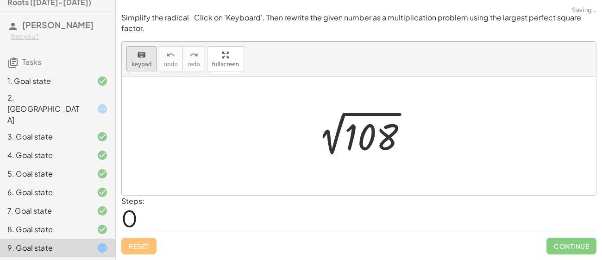
click at [145, 53] on div "keyboard" at bounding box center [142, 54] width 20 height 11
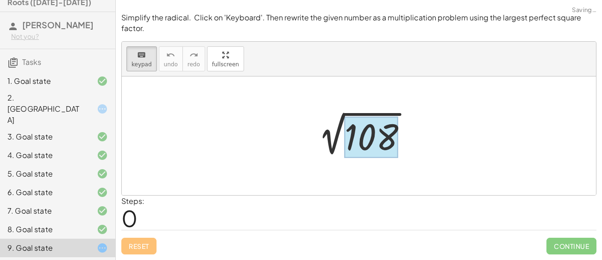
click at [361, 148] on div at bounding box center [372, 137] width 54 height 41
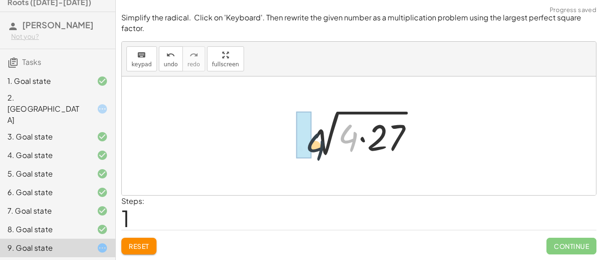
drag, startPoint x: 340, startPoint y: 131, endPoint x: 289, endPoint y: 140, distance: 51.3
click at [290, 140] on div "2 √ 108 · 4 2 √ ( · 4 · 27 )" at bounding box center [359, 136] width 138 height 52
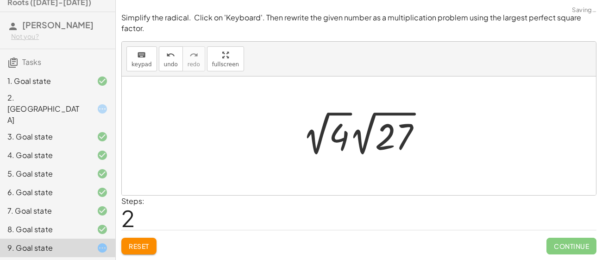
click at [339, 123] on div at bounding box center [366, 133] width 136 height 51
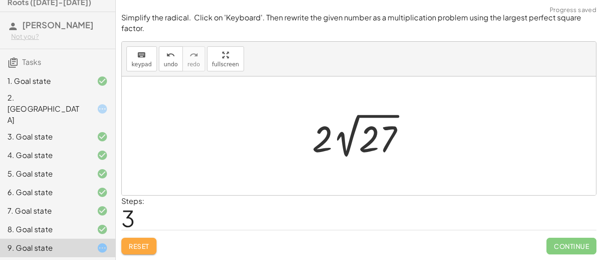
click at [152, 239] on button "Reset" at bounding box center [138, 246] width 35 height 17
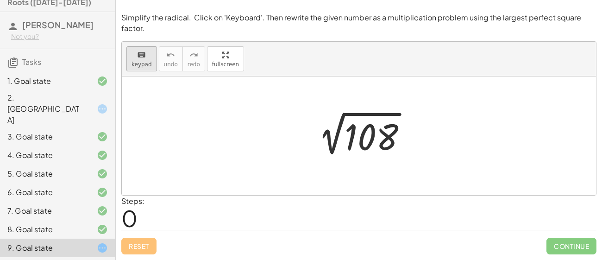
click at [138, 60] on icon "keyboard" at bounding box center [141, 55] width 9 height 11
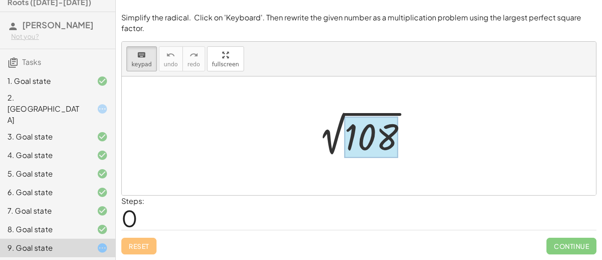
click at [378, 141] on div at bounding box center [372, 137] width 54 height 41
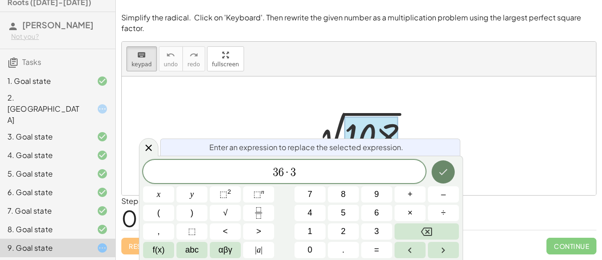
click at [446, 175] on icon "Done" at bounding box center [443, 171] width 11 height 11
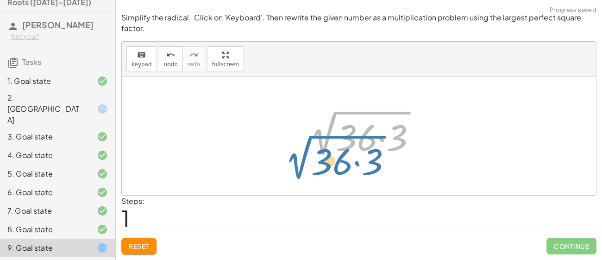
drag, startPoint x: 369, startPoint y: 114, endPoint x: 357, endPoint y: 126, distance: 16.7
click at [357, 126] on div at bounding box center [363, 136] width 132 height 48
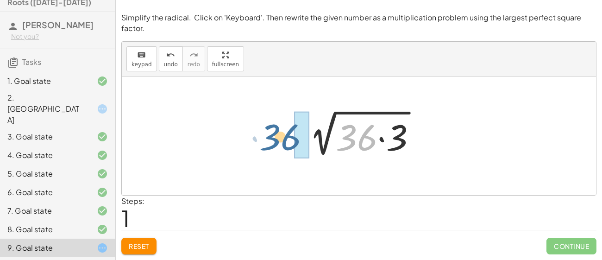
drag, startPoint x: 356, startPoint y: 139, endPoint x: 286, endPoint y: 138, distance: 69.9
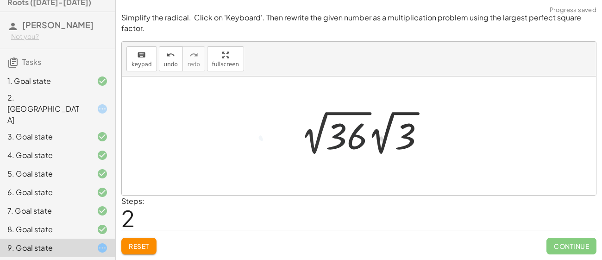
click at [321, 145] on div at bounding box center [366, 132] width 141 height 51
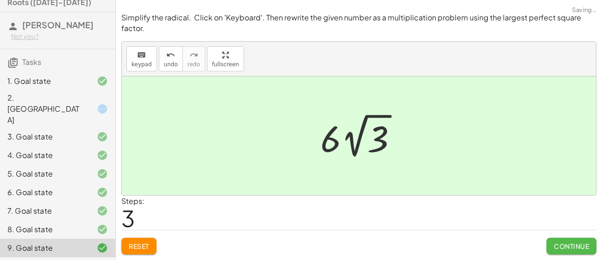
click at [566, 242] on span "Continue" at bounding box center [571, 246] width 35 height 8
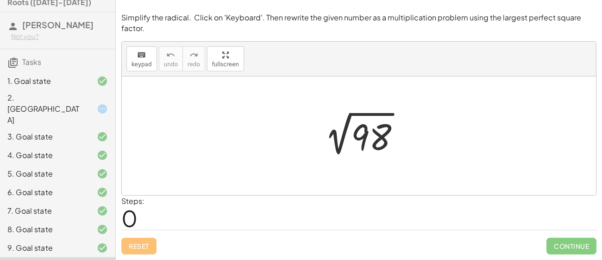
click at [367, 136] on div at bounding box center [362, 136] width 100 height 47
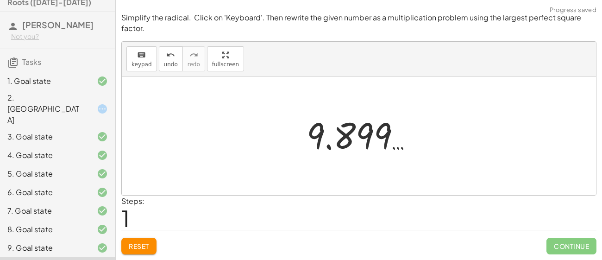
click at [367, 136] on div at bounding box center [363, 135] width 123 height 46
click at [145, 245] on span "Reset" at bounding box center [139, 246] width 20 height 8
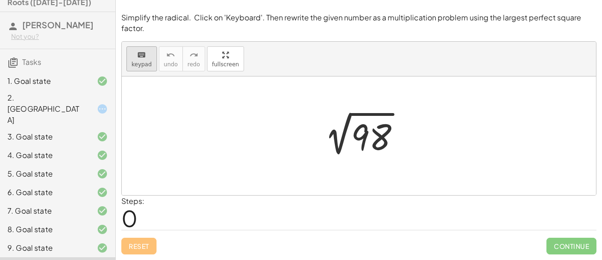
click at [146, 54] on div "keyboard" at bounding box center [142, 54] width 20 height 11
click at [406, 151] on div at bounding box center [362, 136] width 100 height 47
click at [400, 151] on div at bounding box center [362, 136] width 100 height 47
click at [389, 146] on div at bounding box center [371, 137] width 40 height 41
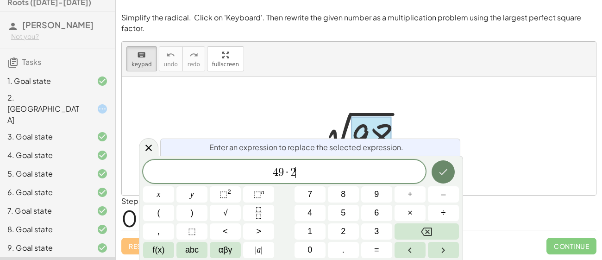
click at [445, 173] on icon "Done" at bounding box center [443, 171] width 11 height 11
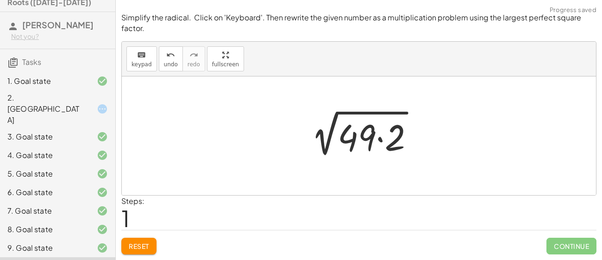
click at [370, 144] on div at bounding box center [362, 136] width 127 height 48
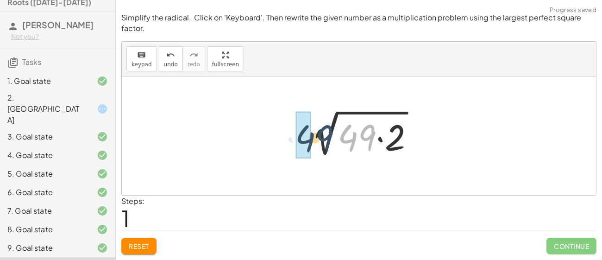
drag, startPoint x: 345, startPoint y: 141, endPoint x: 299, endPoint y: 141, distance: 46.3
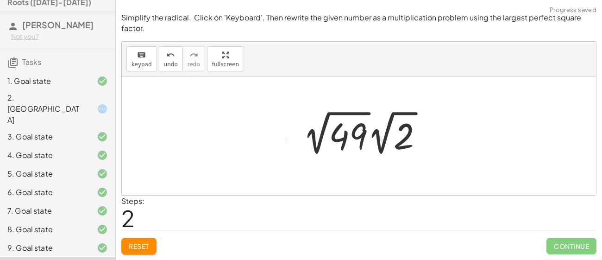
click at [348, 134] on div at bounding box center [366, 132] width 137 height 51
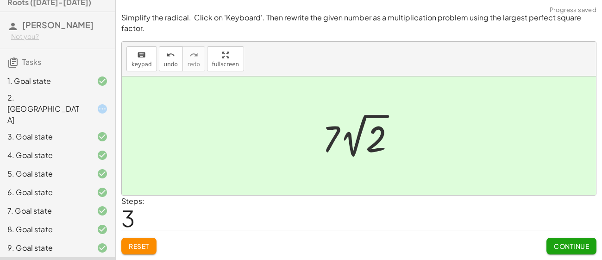
click at [92, 103] on div at bounding box center [95, 108] width 26 height 11
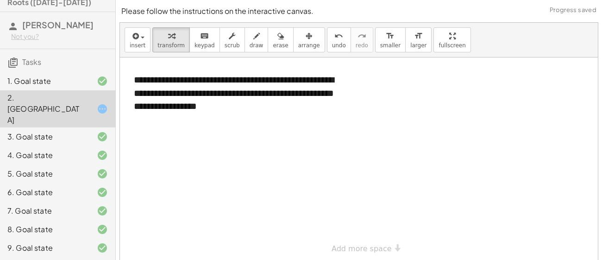
click at [219, 125] on div at bounding box center [359, 159] width 478 height 204
click at [199, 112] on div "**********" at bounding box center [235, 93] width 220 height 58
click at [399, 130] on div at bounding box center [359, 159] width 478 height 204
click at [133, 42] on span "insert" at bounding box center [138, 45] width 16 height 6
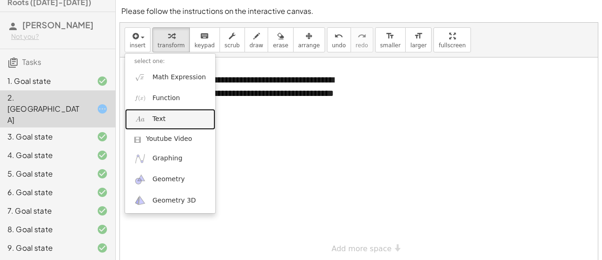
click at [171, 114] on link "Text" at bounding box center [170, 119] width 90 height 21
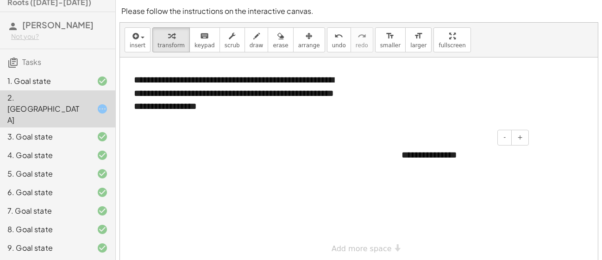
click at [439, 148] on div "**********" at bounding box center [461, 155] width 139 height 32
click at [421, 161] on div "**********" at bounding box center [461, 155] width 139 height 32
drag, startPoint x: 492, startPoint y: 150, endPoint x: 457, endPoint y: 117, distance: 48.2
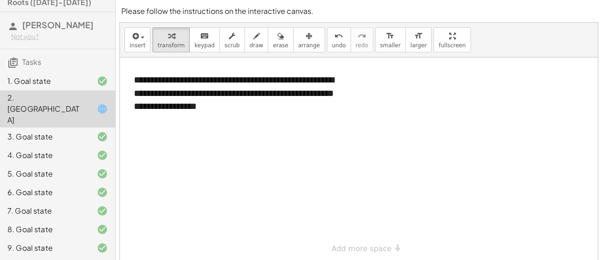
click at [457, 117] on div "**********" at bounding box center [359, 159] width 478 height 204
click at [457, 117] on div at bounding box center [359, 159] width 478 height 204
click at [423, 101] on div at bounding box center [461, 94] width 139 height 32
click at [295, 216] on div at bounding box center [359, 159] width 478 height 204
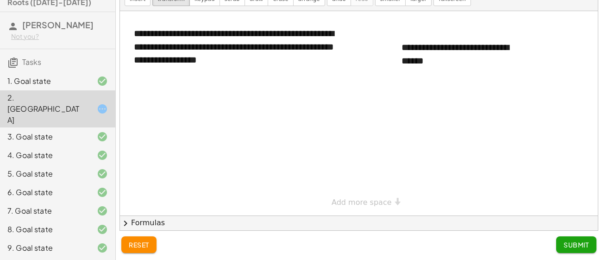
click at [566, 242] on span "Submit" at bounding box center [576, 244] width 25 height 8
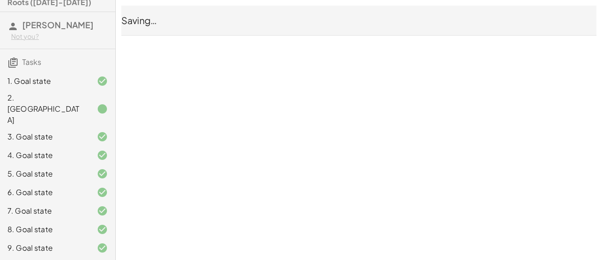
scroll to position [0, 0]
